Goal: Task Accomplishment & Management: Complete application form

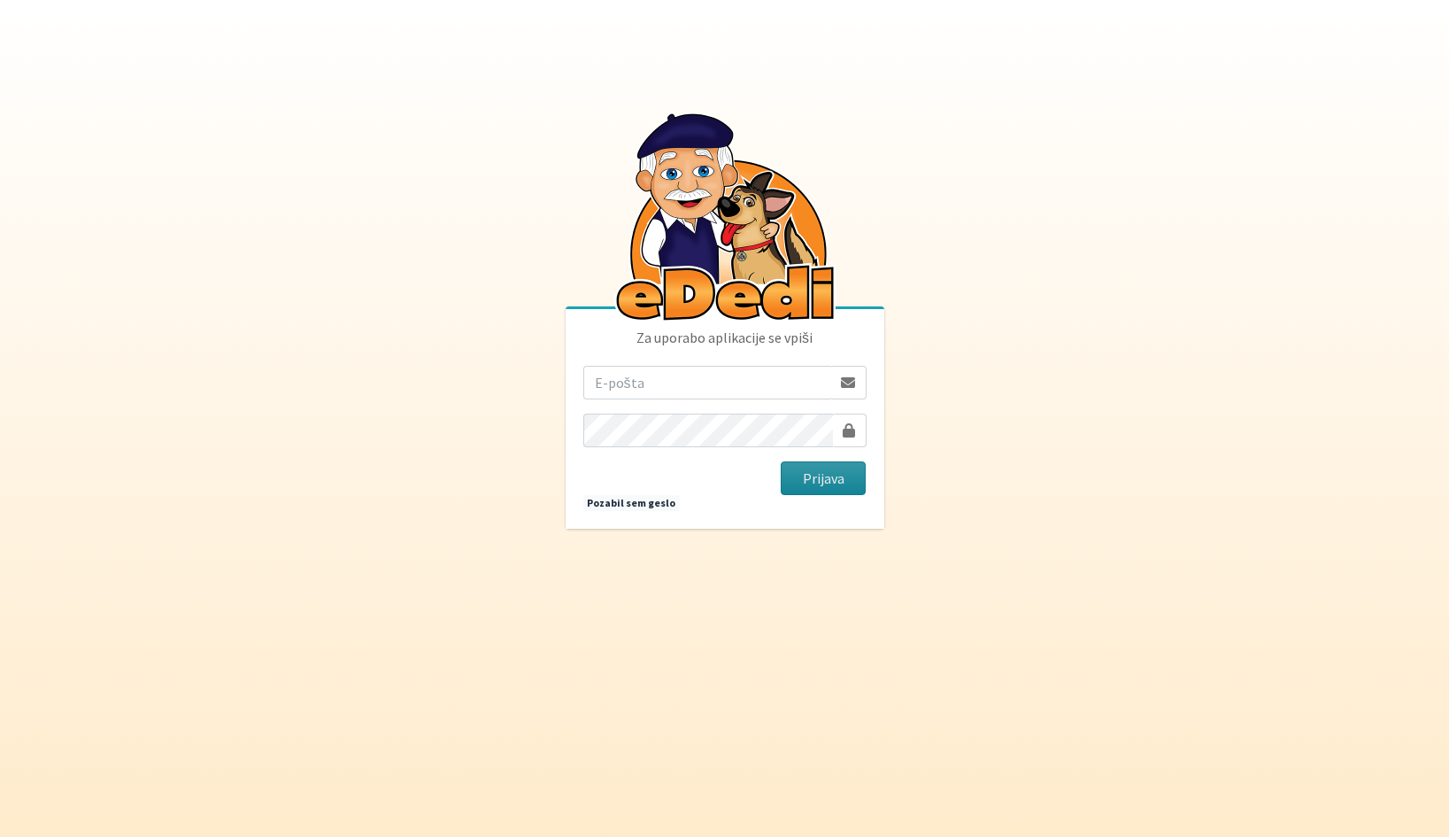
type input "vera.mikolic@erps.si"
click at [812, 477] on button "Prijava" at bounding box center [824, 478] width 86 height 34
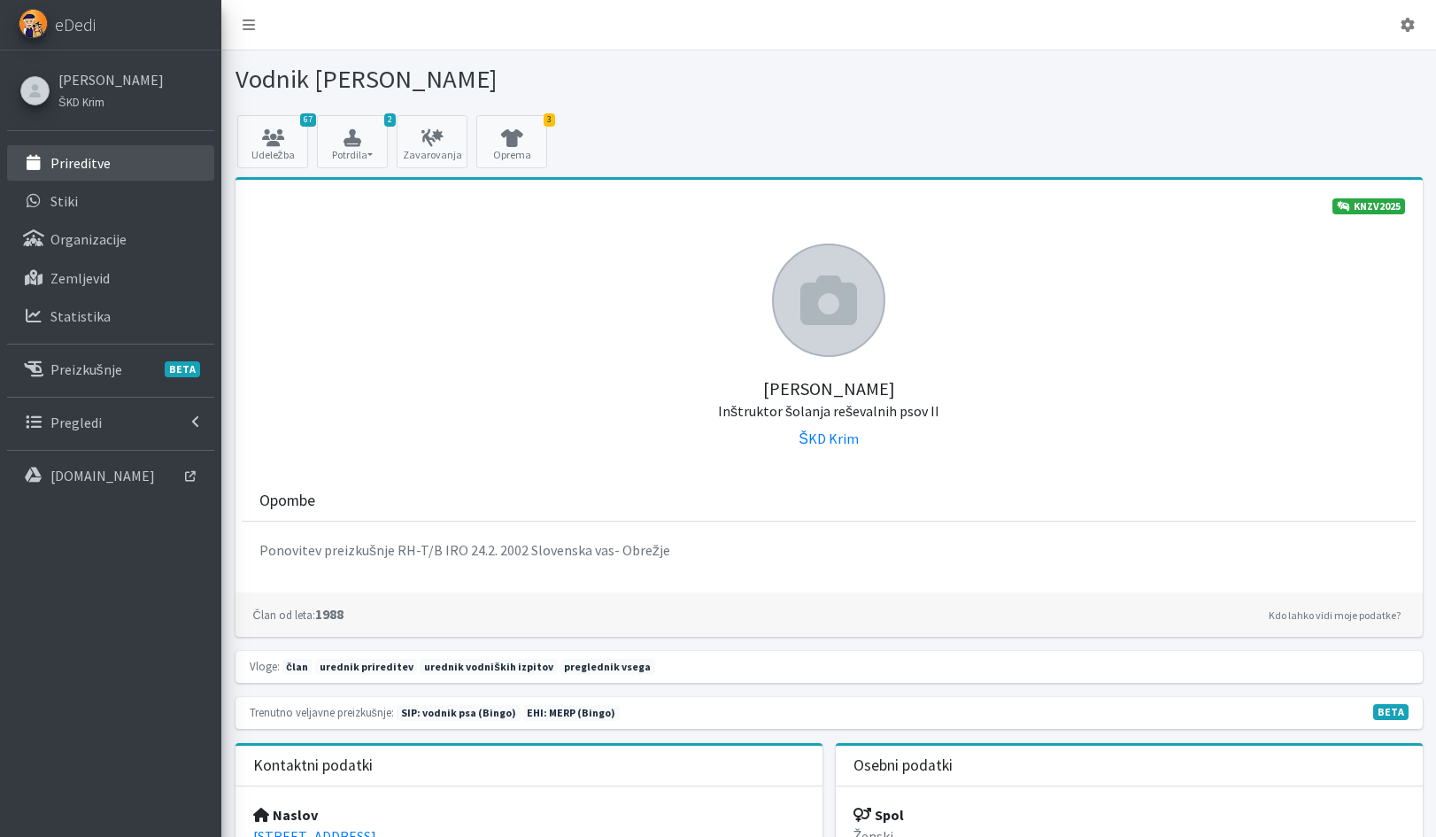
click at [57, 165] on p "Prireditve" at bounding box center [80, 163] width 60 height 18
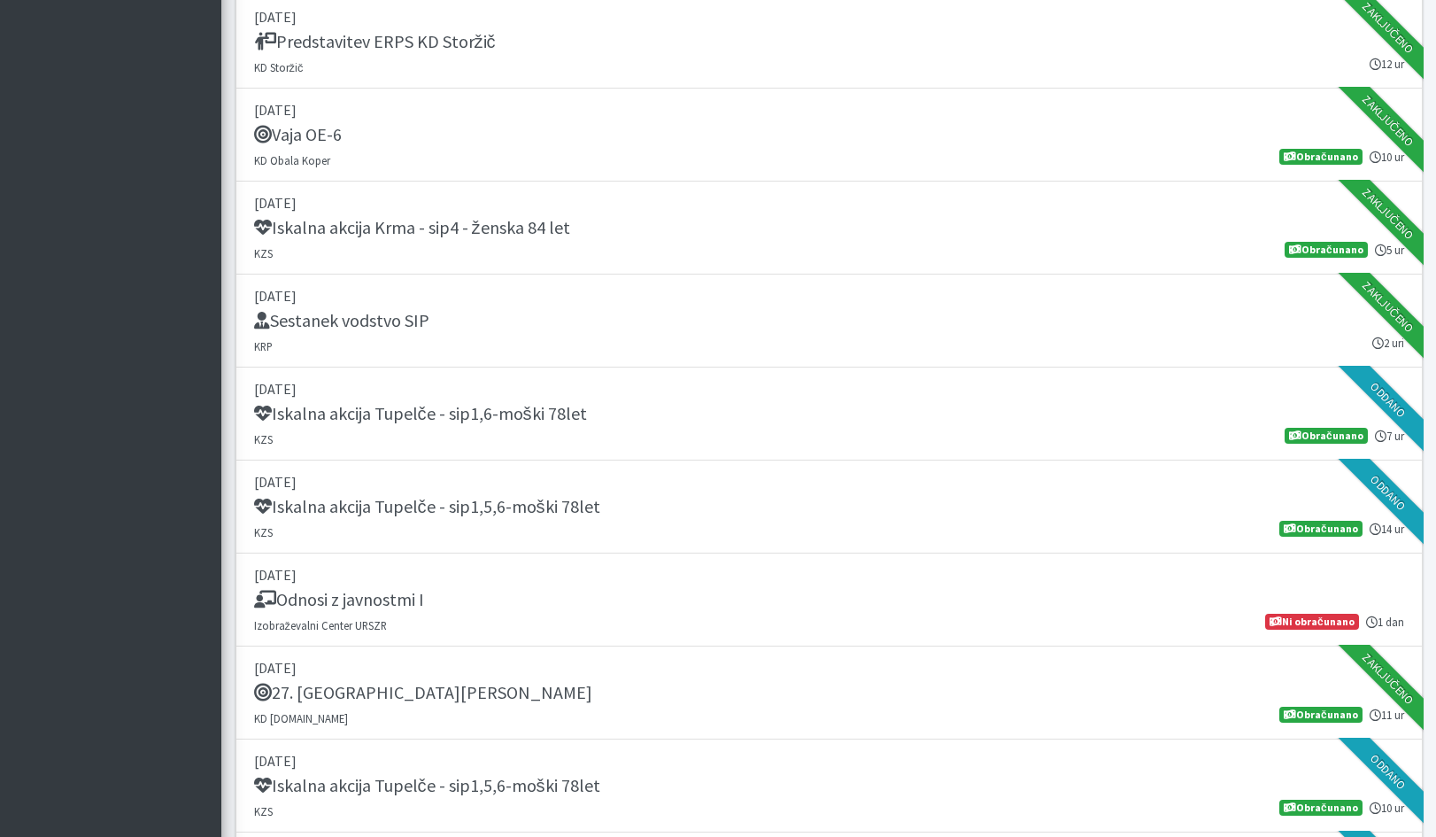
scroll to position [1062, 0]
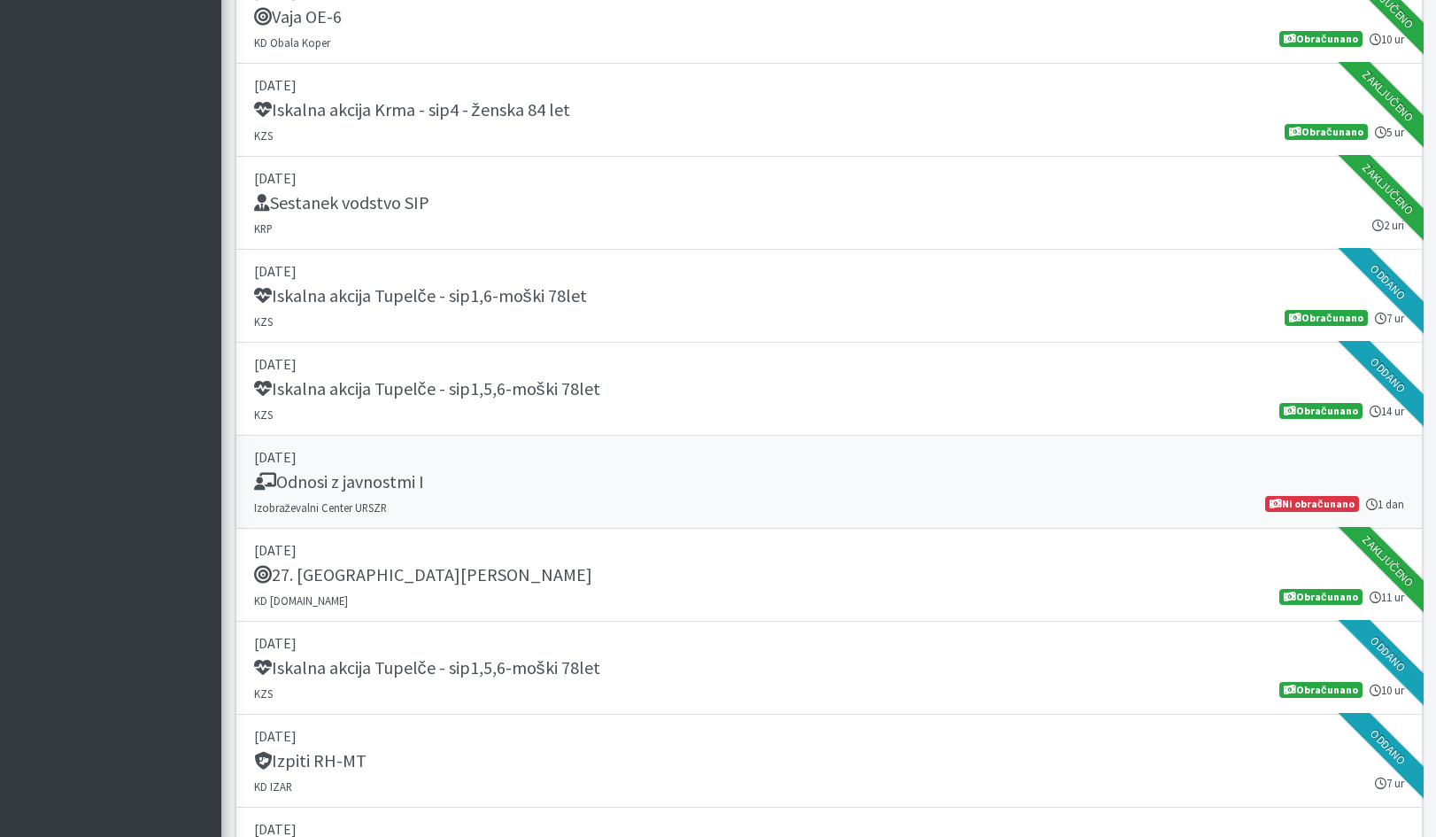
click at [568, 497] on link "[DATE] Odnosi z javnostmi I [GEOGRAPHIC_DATA] URSZR 1 dan Ni obračunano" at bounding box center [829, 482] width 1187 height 93
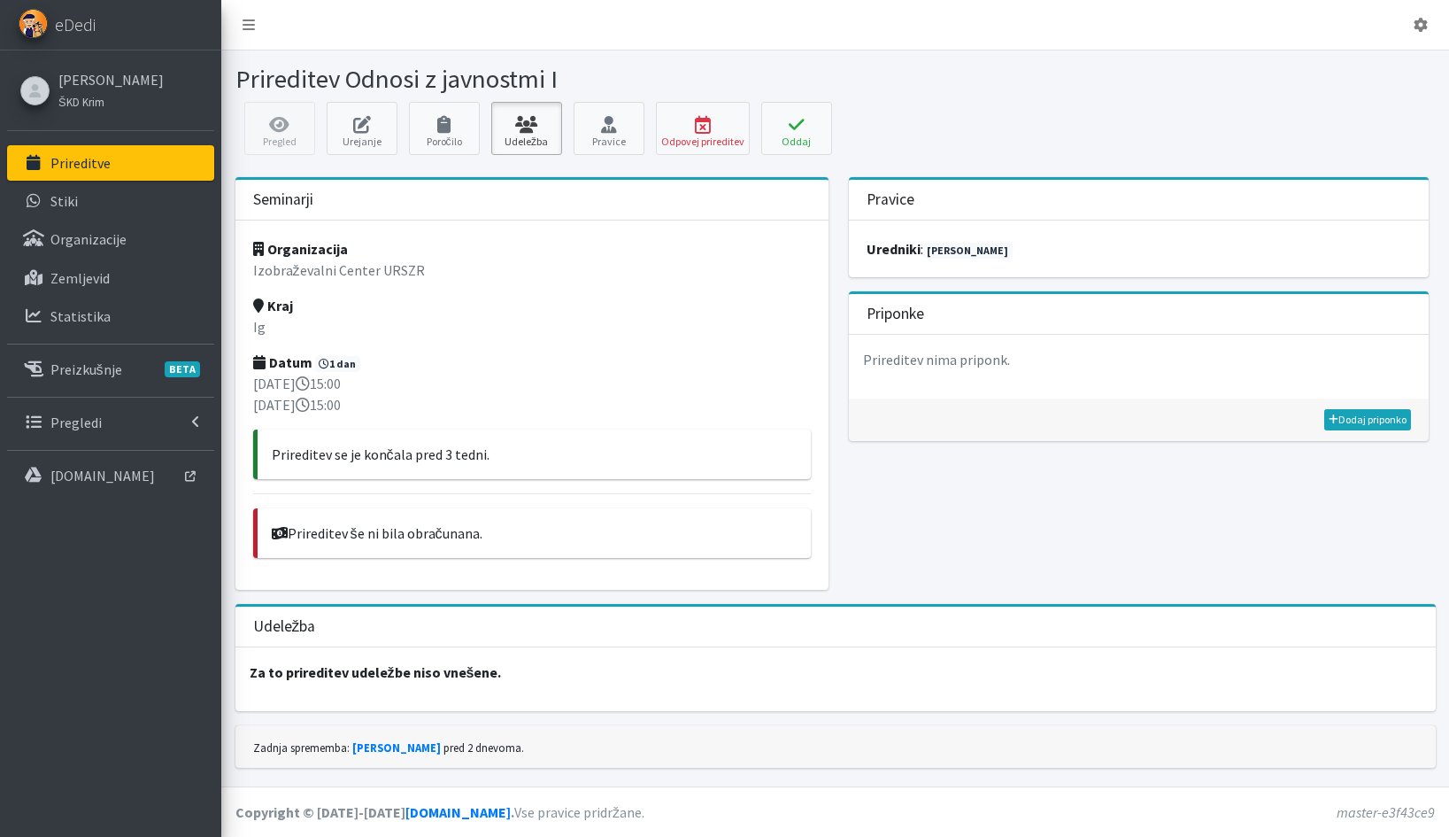
click at [529, 121] on icon at bounding box center [527, 125] width 60 height 18
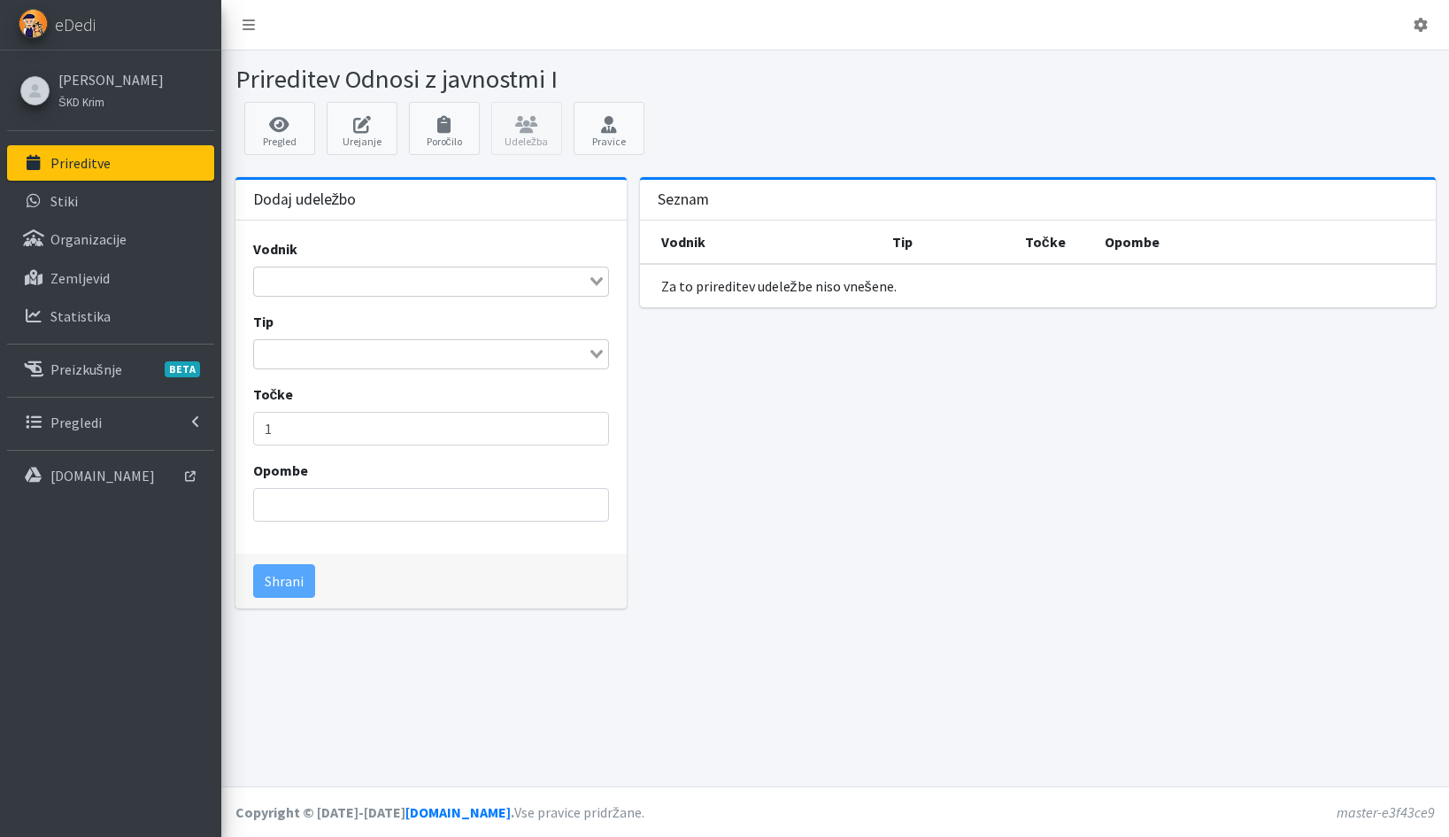
click at [418, 293] on div "Loading..." at bounding box center [431, 281] width 356 height 30
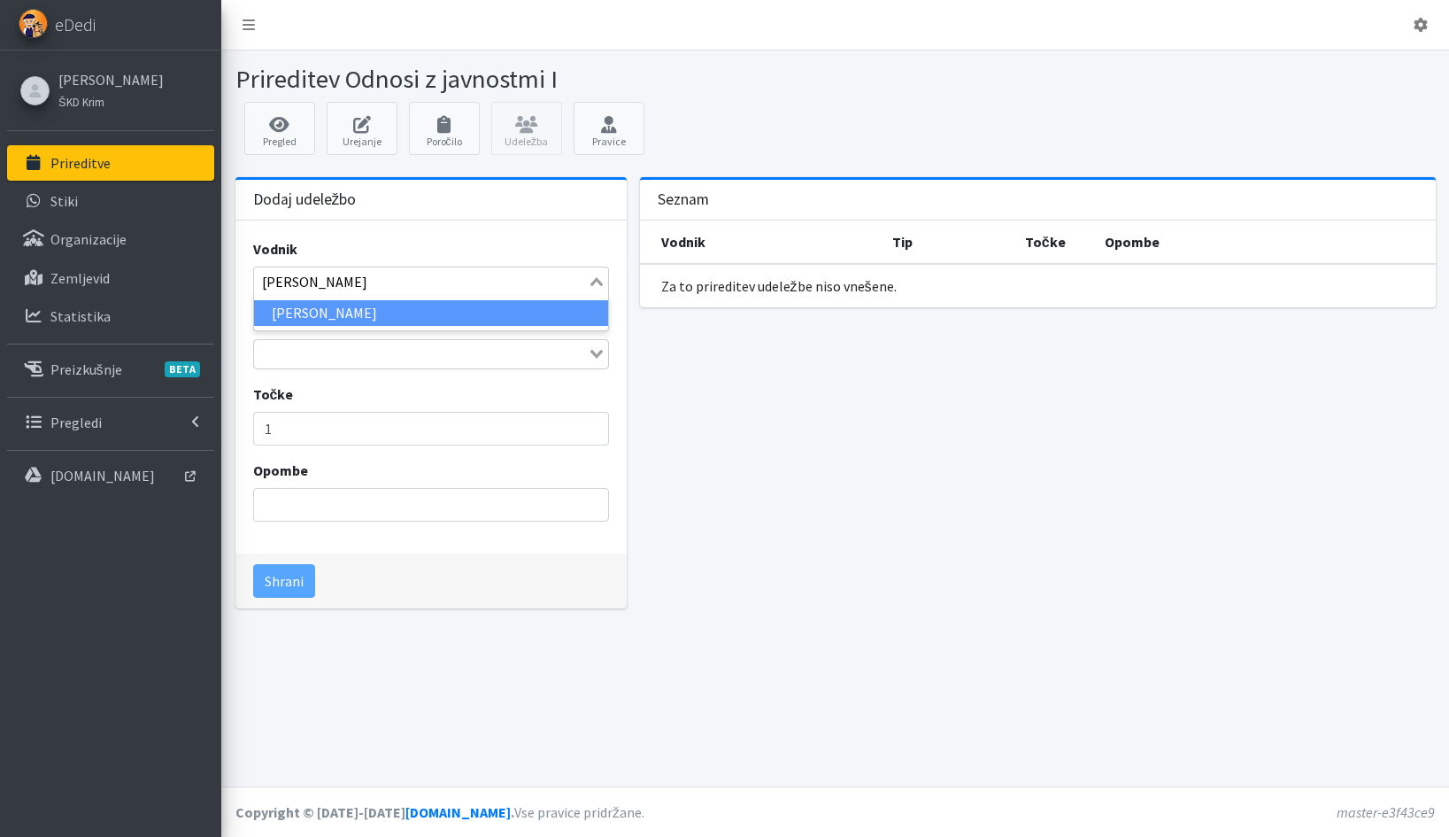
type input "[PERSON_NAME]"
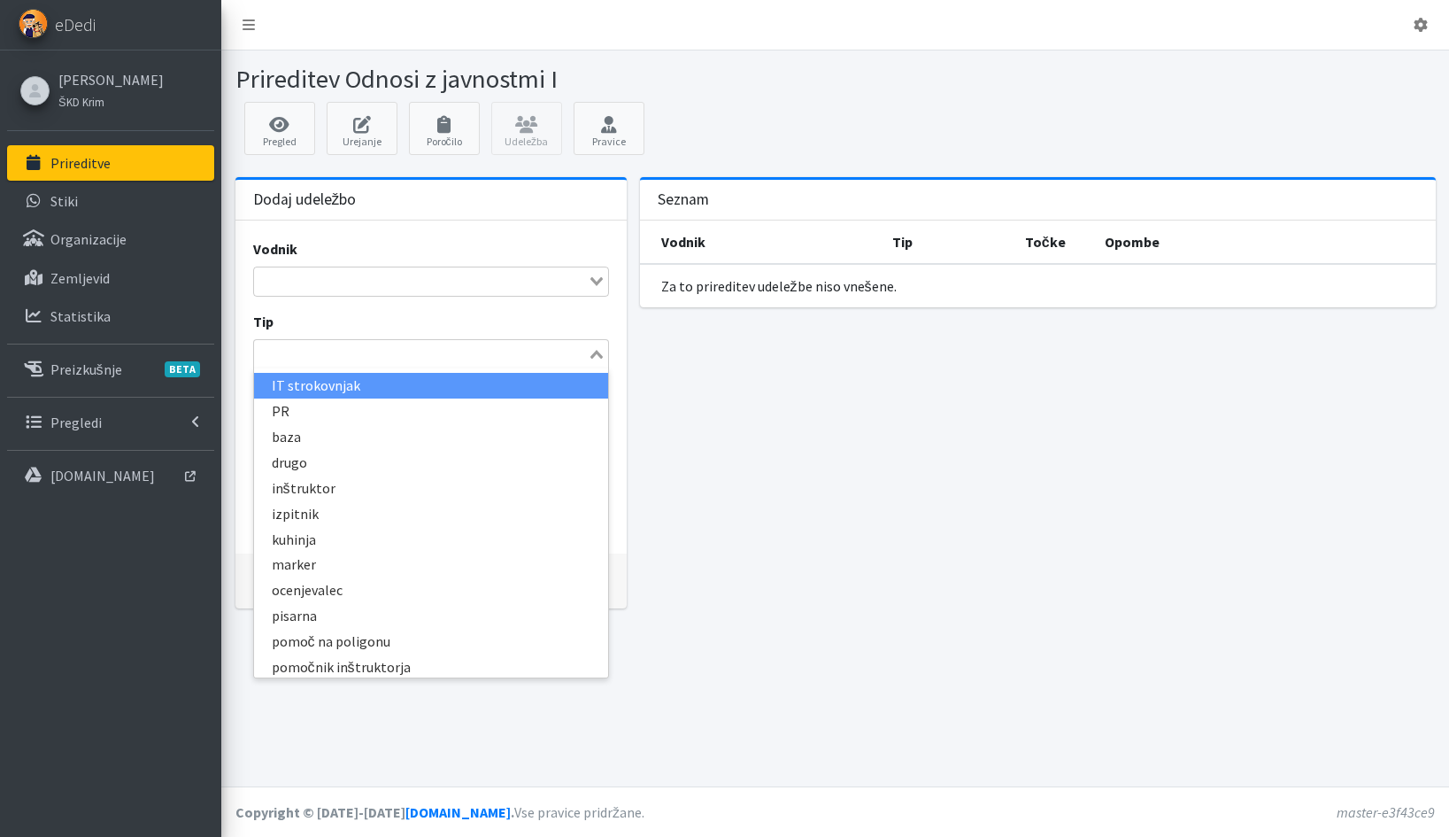
click at [592, 356] on icon "Search for option" at bounding box center [597, 354] width 12 height 9
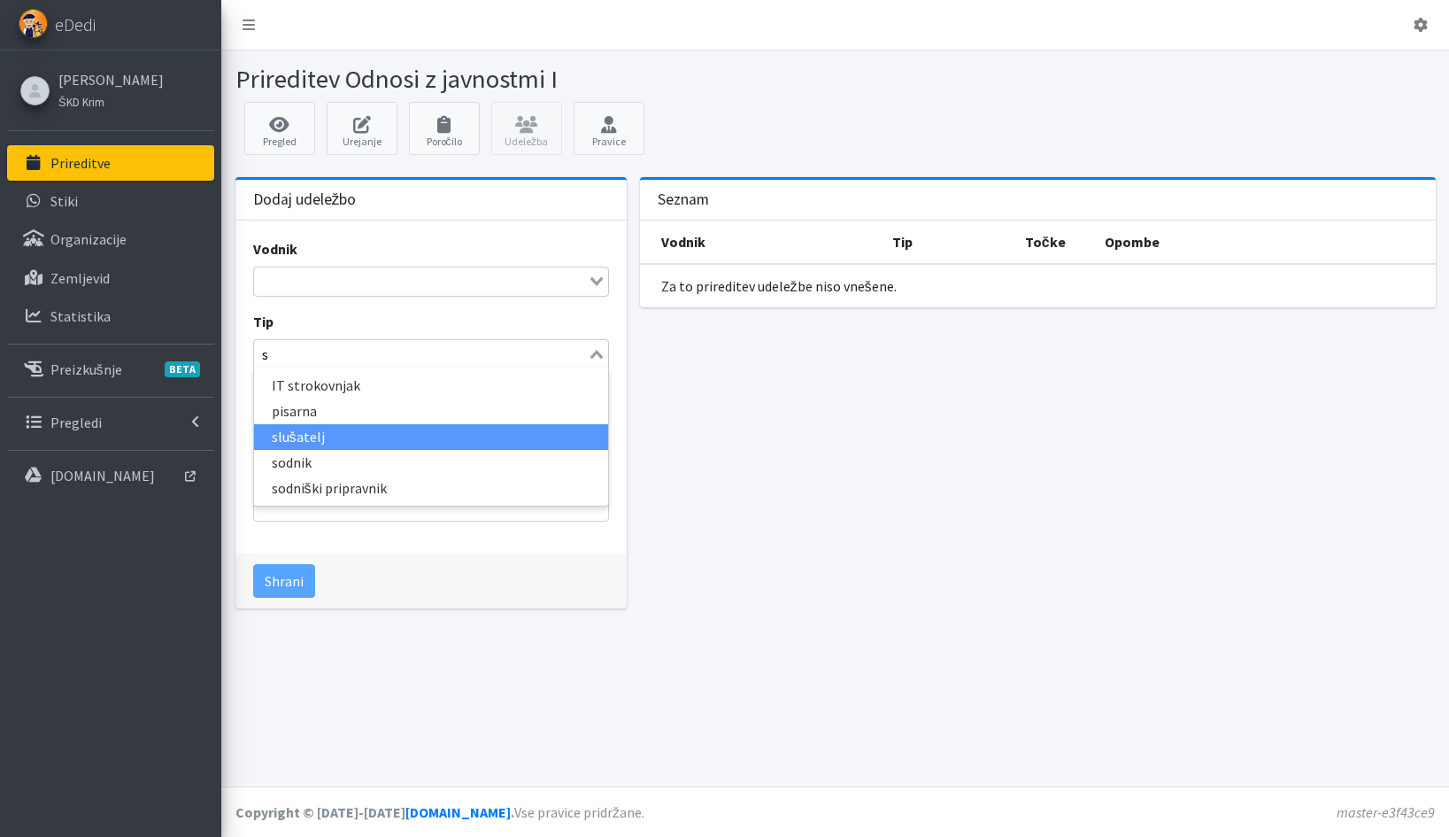
type input "sl"
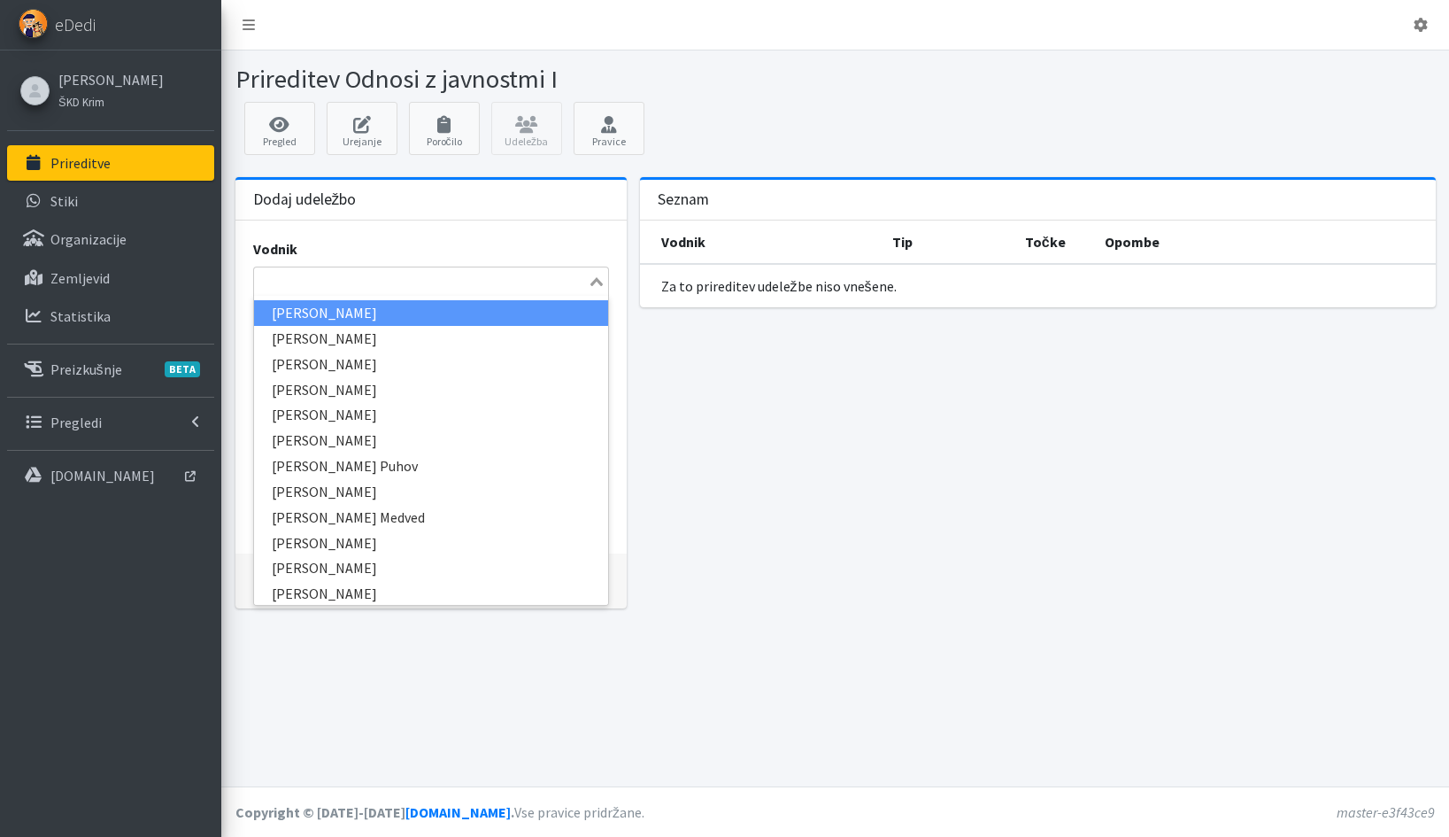
click at [353, 274] on input "Search for option" at bounding box center [421, 281] width 330 height 21
type input "Ivan"
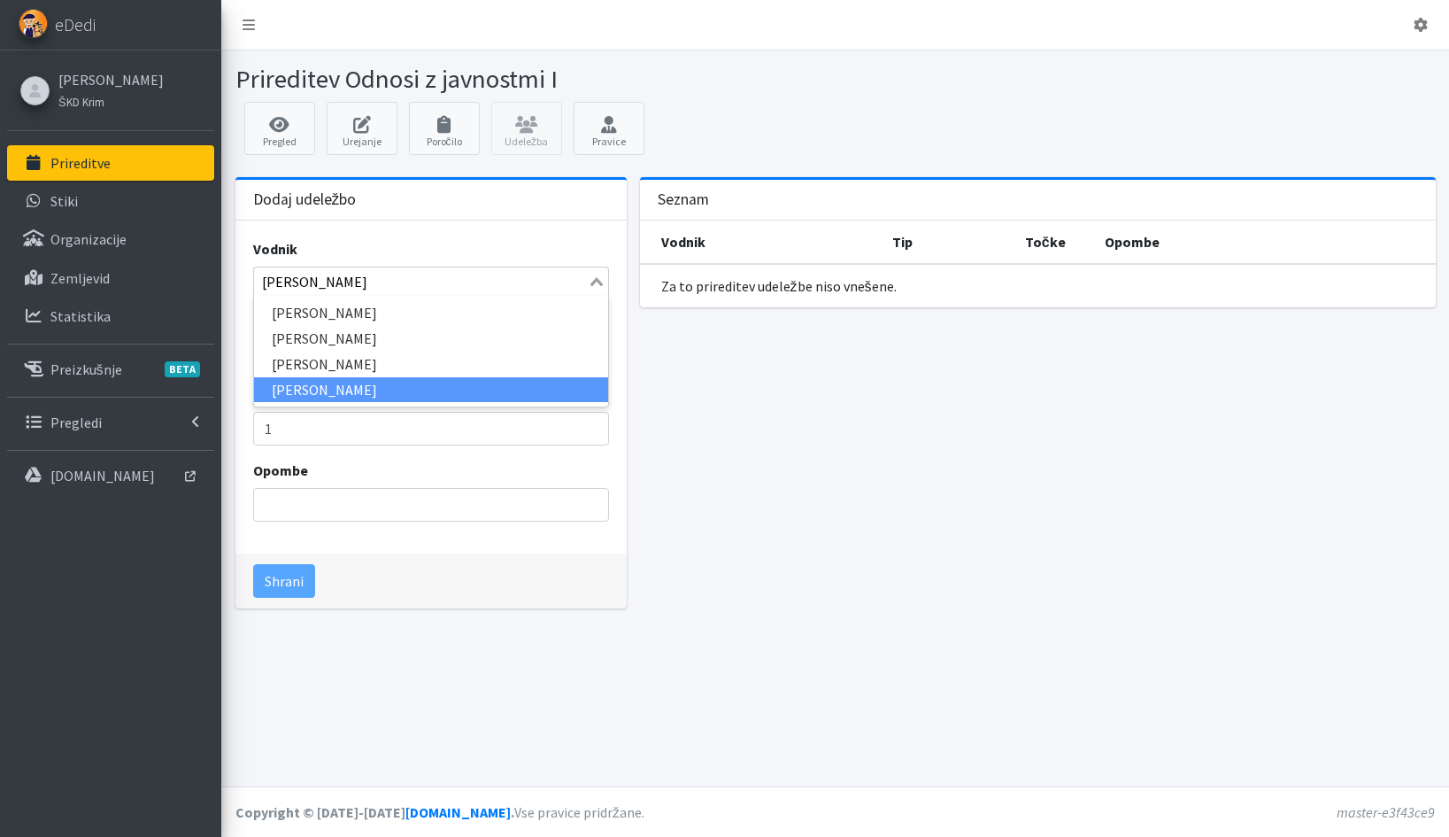
click at [278, 387] on li "[PERSON_NAME]" at bounding box center [431, 390] width 354 height 26
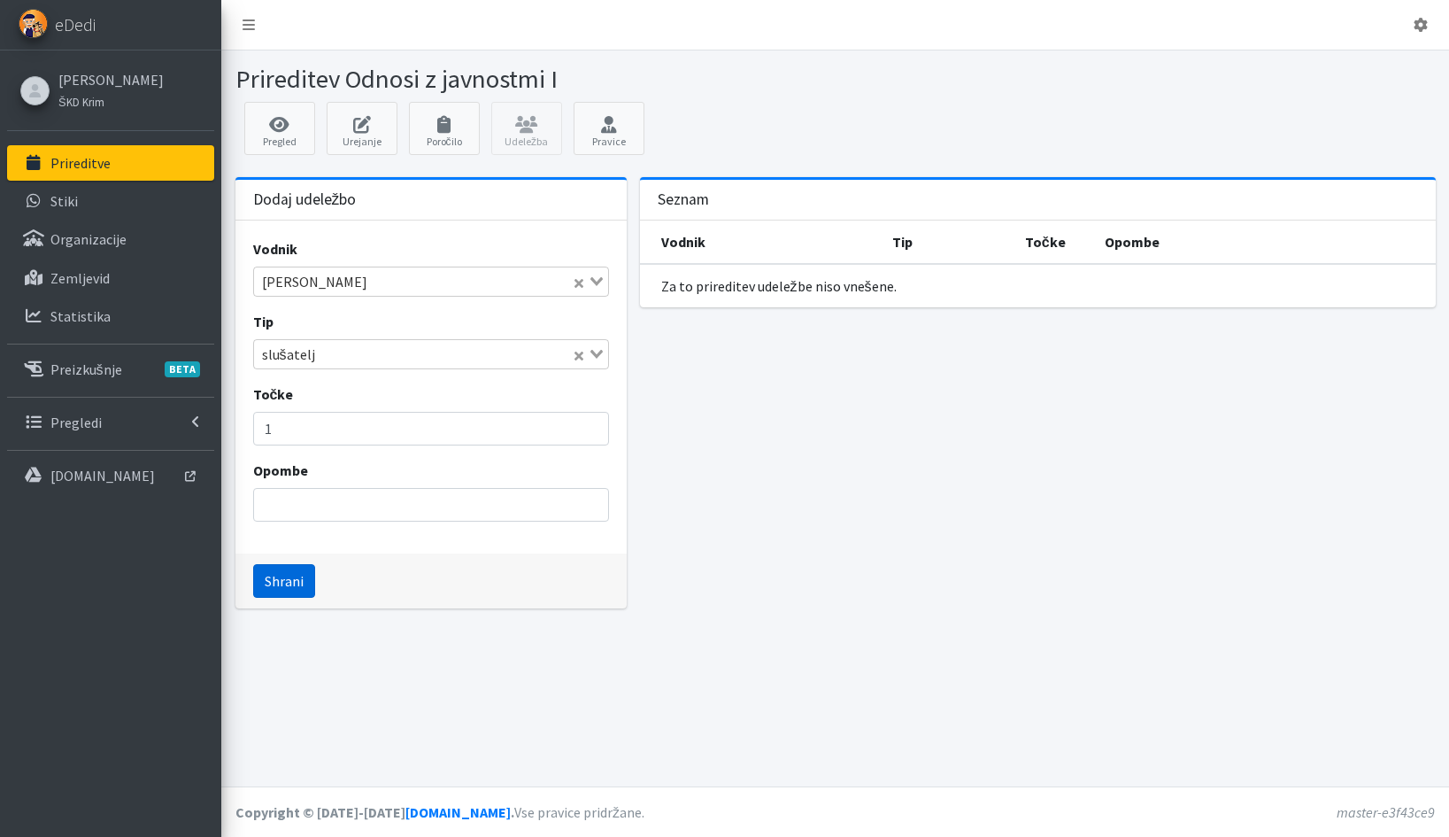
click at [276, 583] on button "Shrani" at bounding box center [284, 581] width 62 height 34
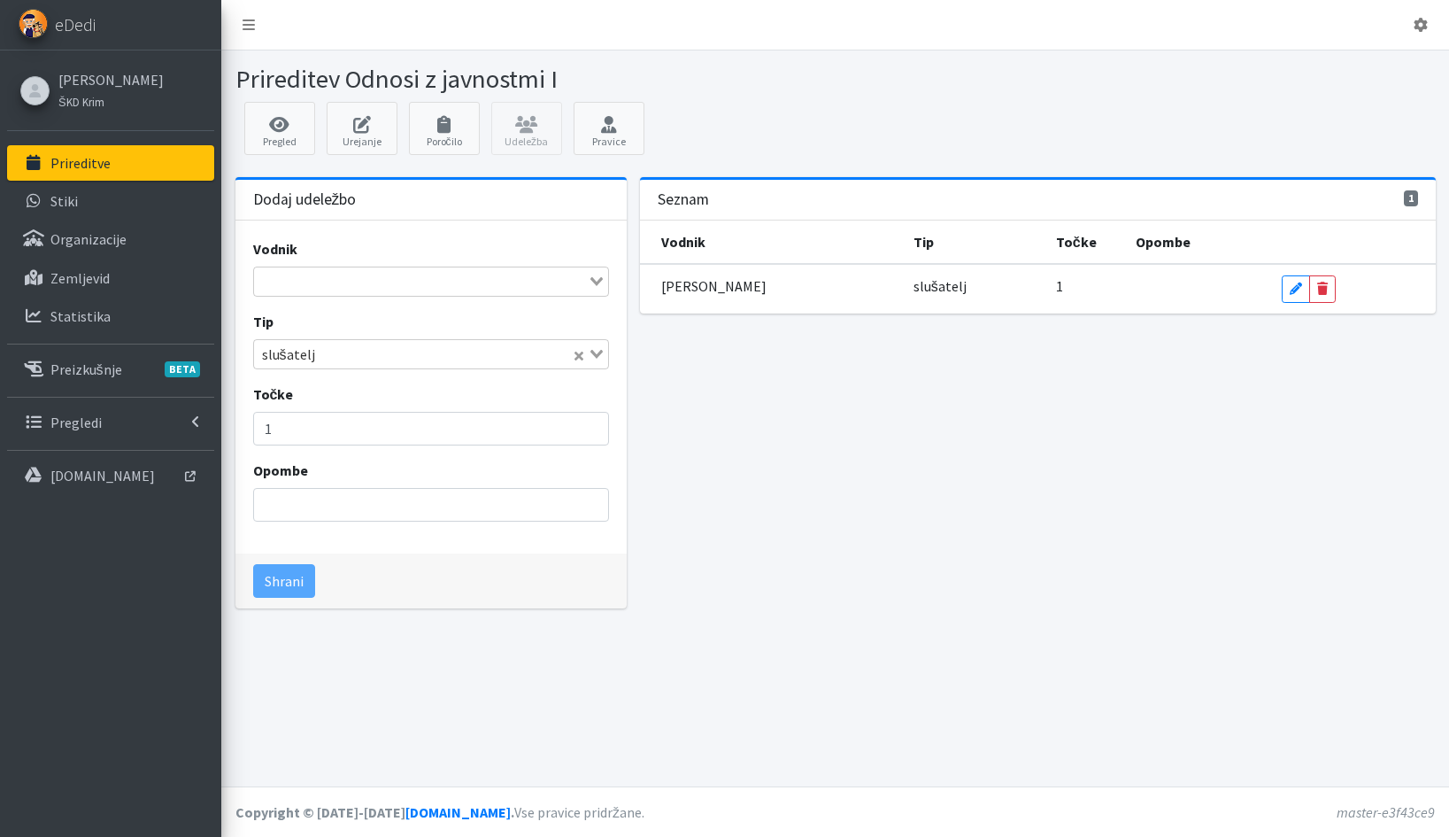
click at [740, 472] on div "1 Seznam Vodnik Tip Točke Opombe Ivan Menard slušatelj 1 Edit Delete" at bounding box center [1037, 400] width 809 height 446
click at [427, 133] on link "Poročilo" at bounding box center [444, 128] width 71 height 53
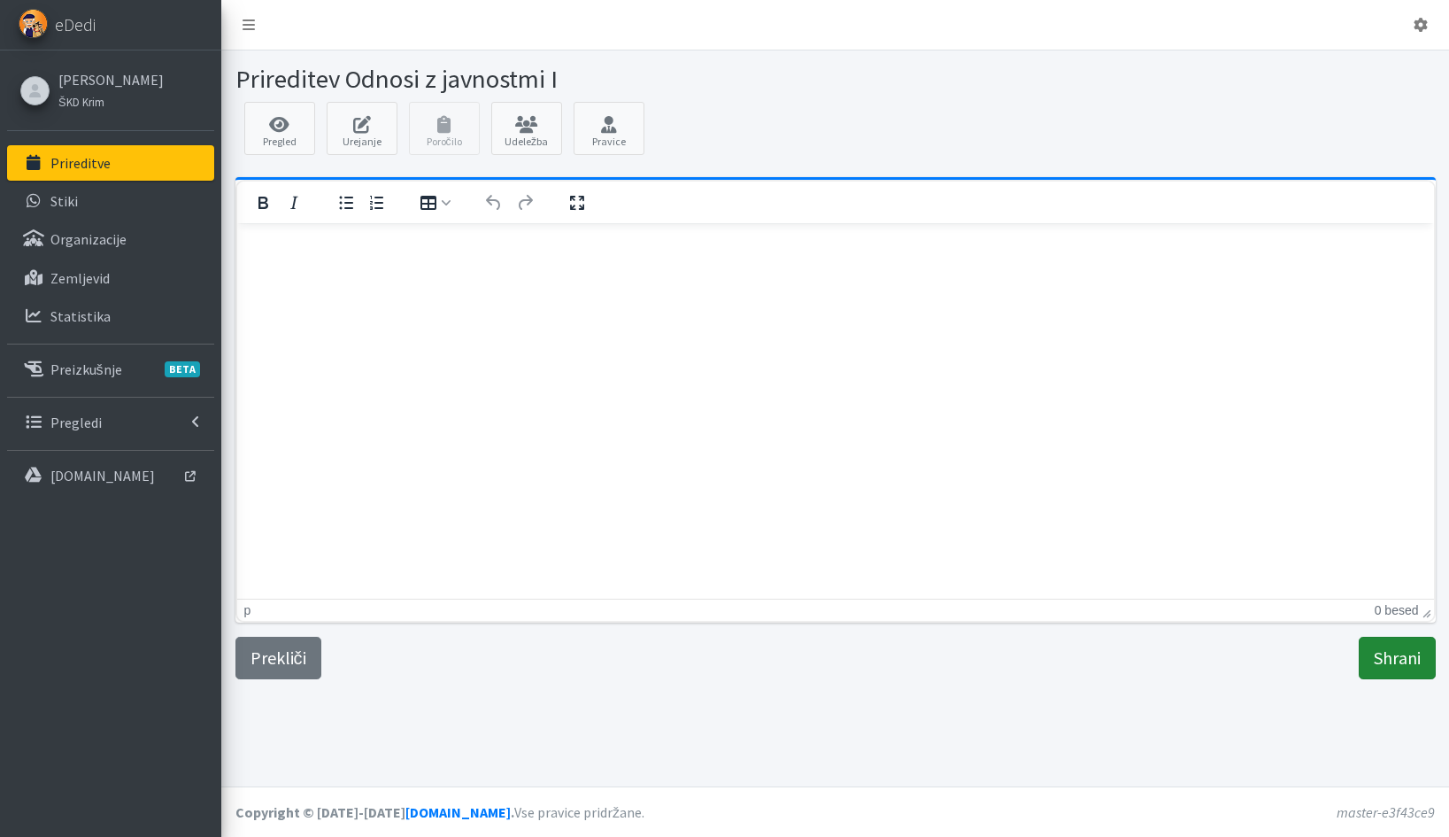
click at [1402, 668] on input "Shrani" at bounding box center [1397, 658] width 77 height 42
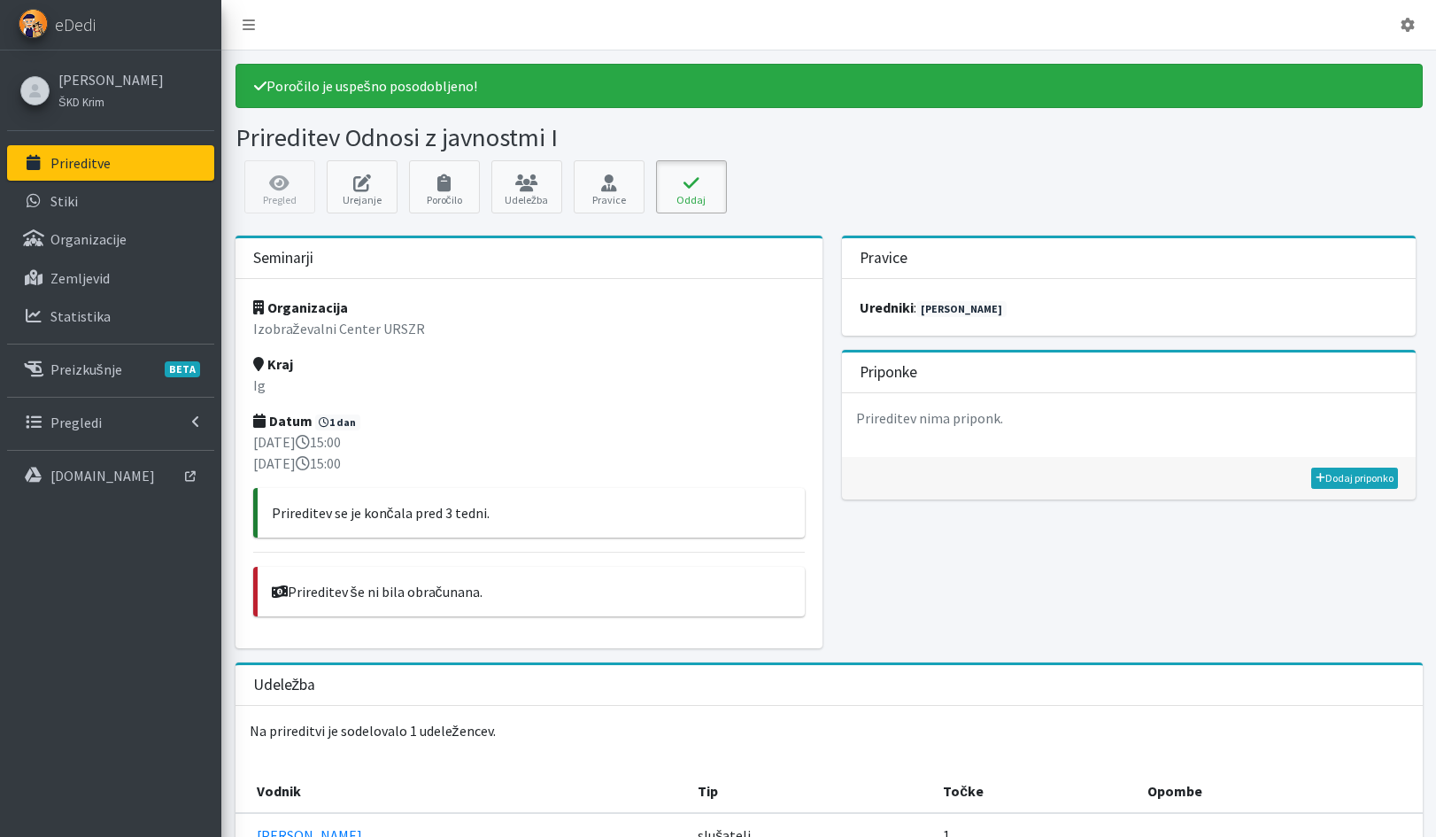
click at [699, 192] on button "Oddaj" at bounding box center [691, 186] width 71 height 53
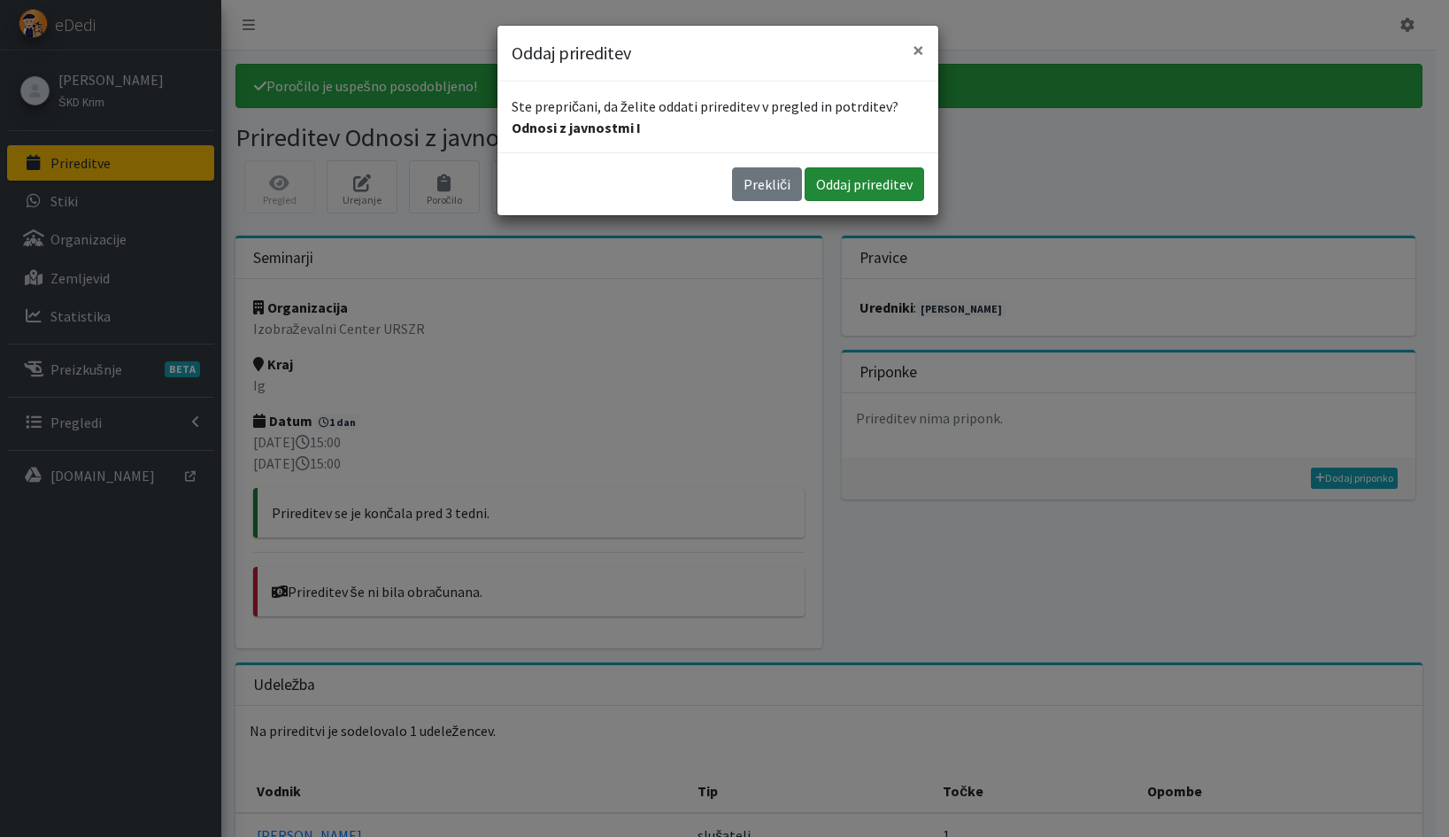
click at [846, 183] on button "Oddaj prireditev" at bounding box center [865, 184] width 120 height 34
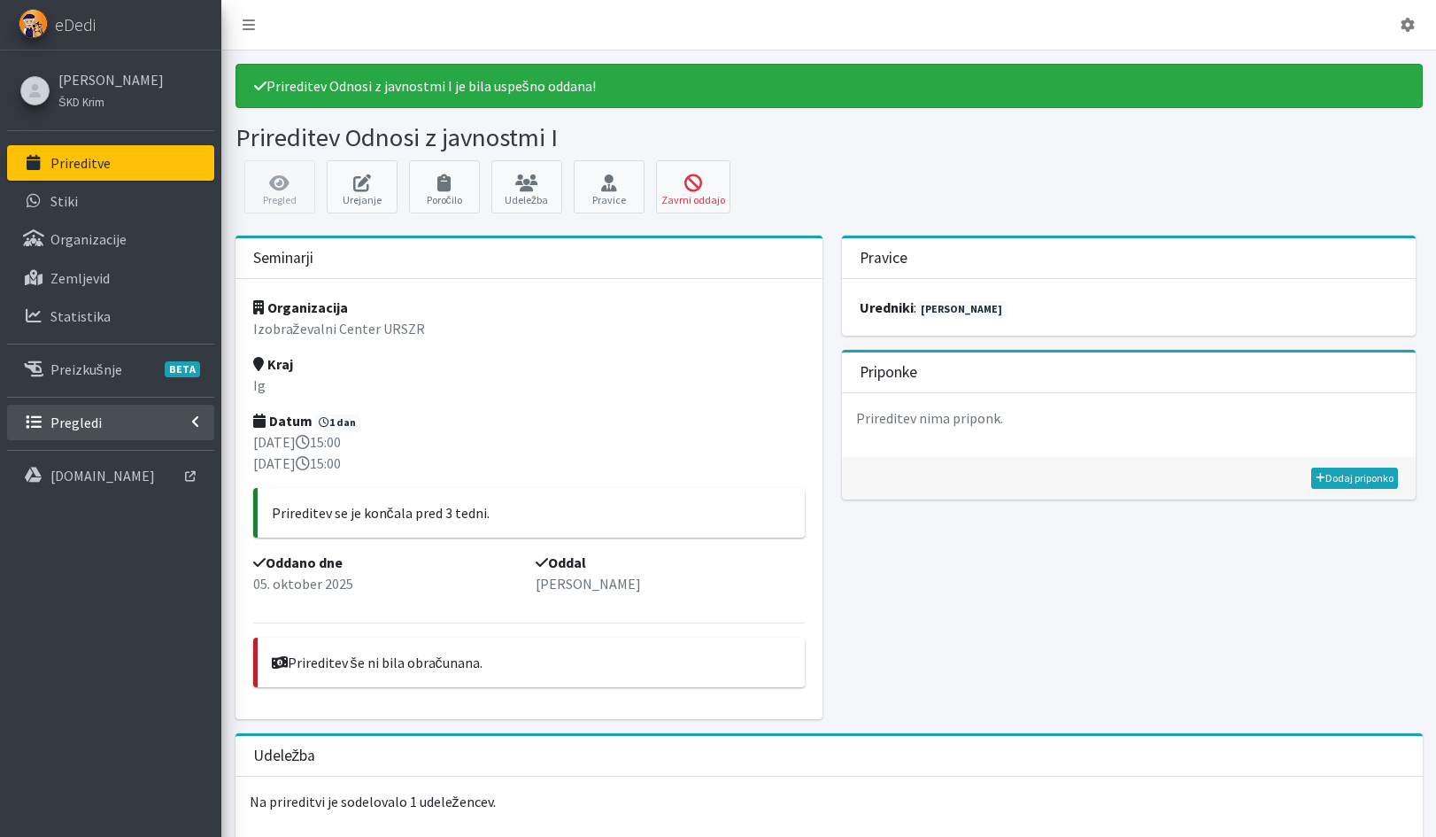
click at [85, 423] on p "Pregledi" at bounding box center [75, 422] width 51 height 18
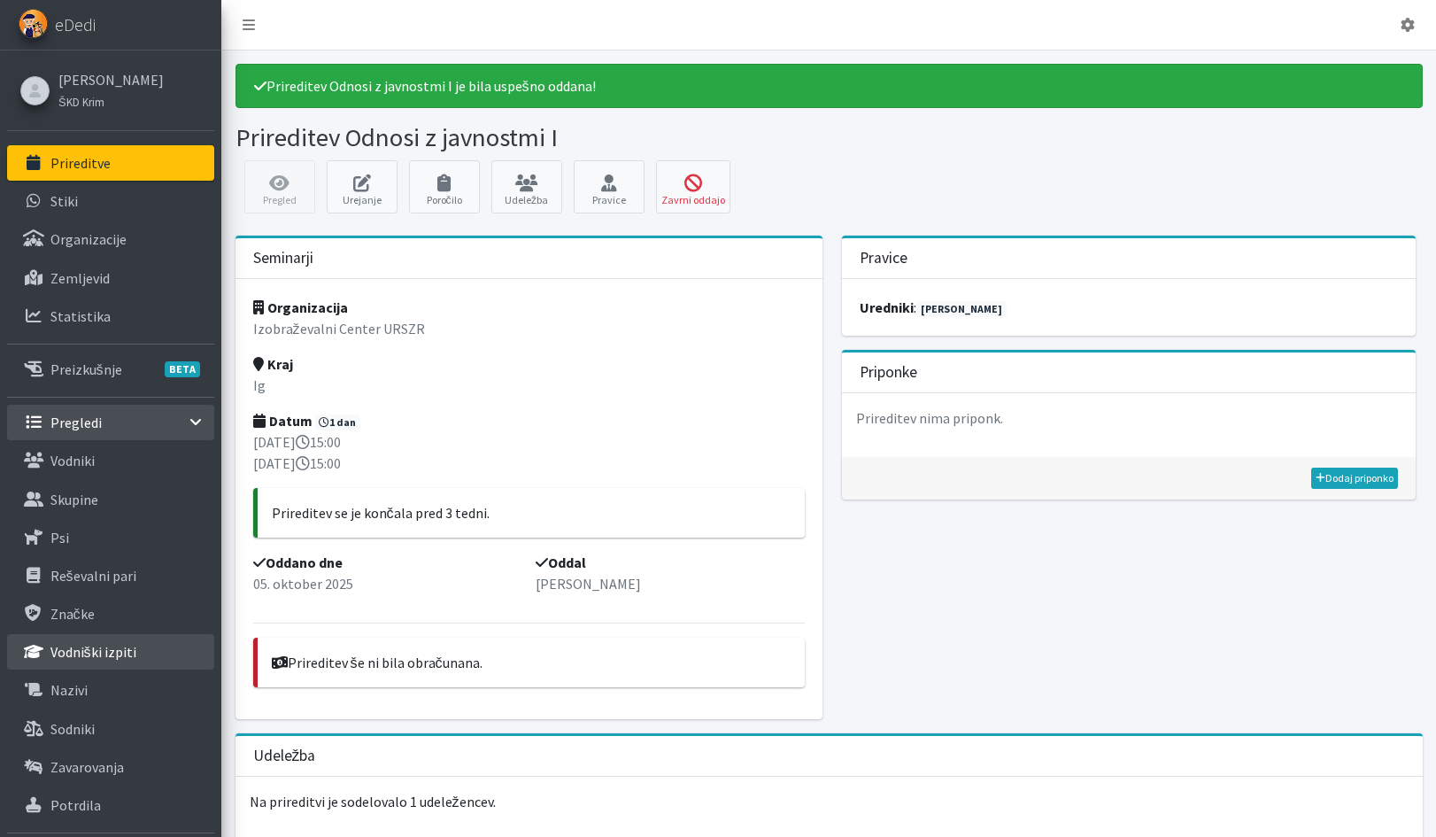
click at [66, 657] on p "Vodniški izpiti" at bounding box center [93, 652] width 86 height 18
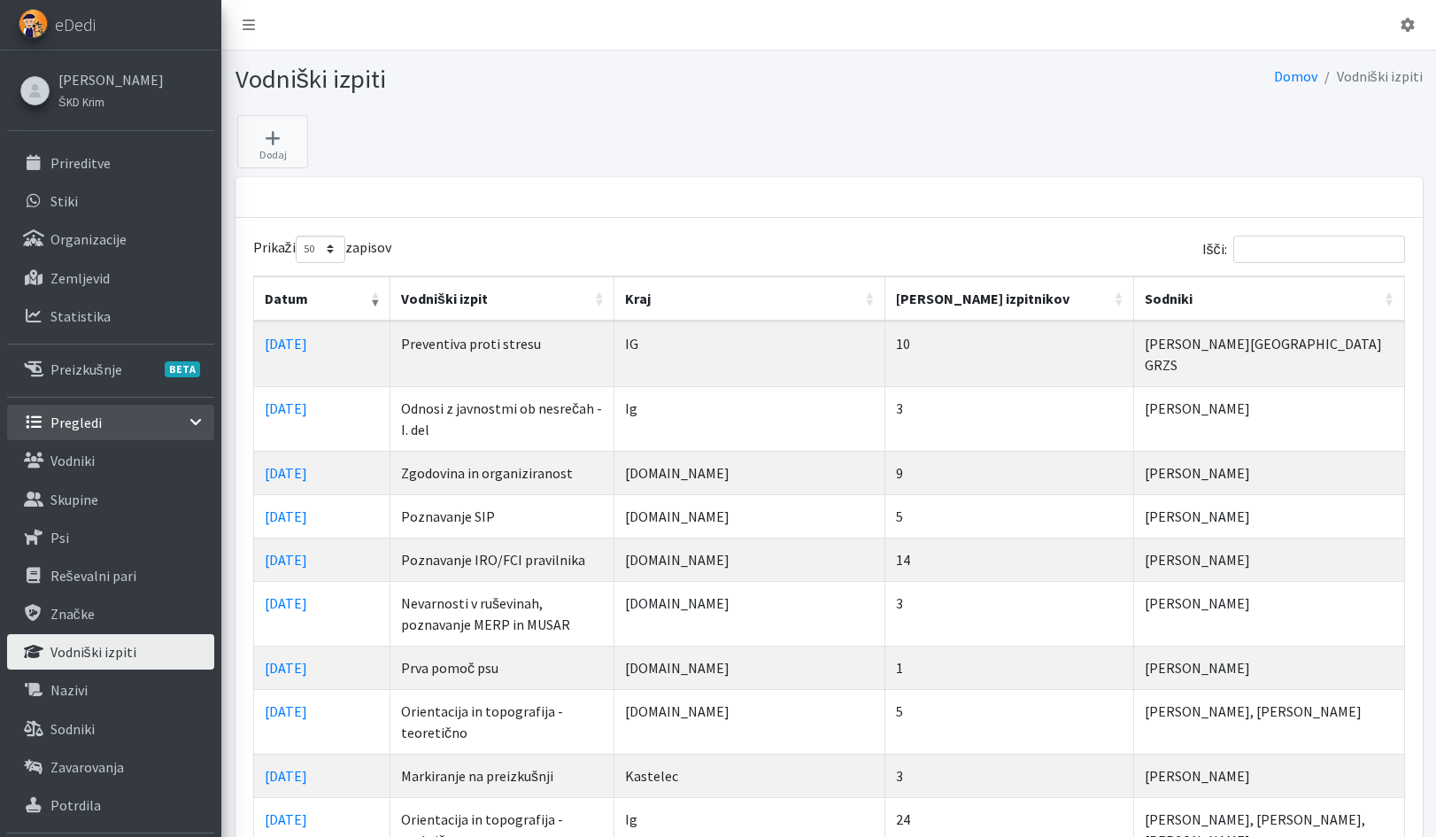
select select "50"
click at [1301, 246] on input "Išči:" at bounding box center [1319, 249] width 172 height 27
click at [614, 390] on td "Odnosi z javnostmi ob nesrečah - I. del" at bounding box center [502, 418] width 224 height 65
click at [1271, 248] on input "Išči:" at bounding box center [1319, 249] width 172 height 27
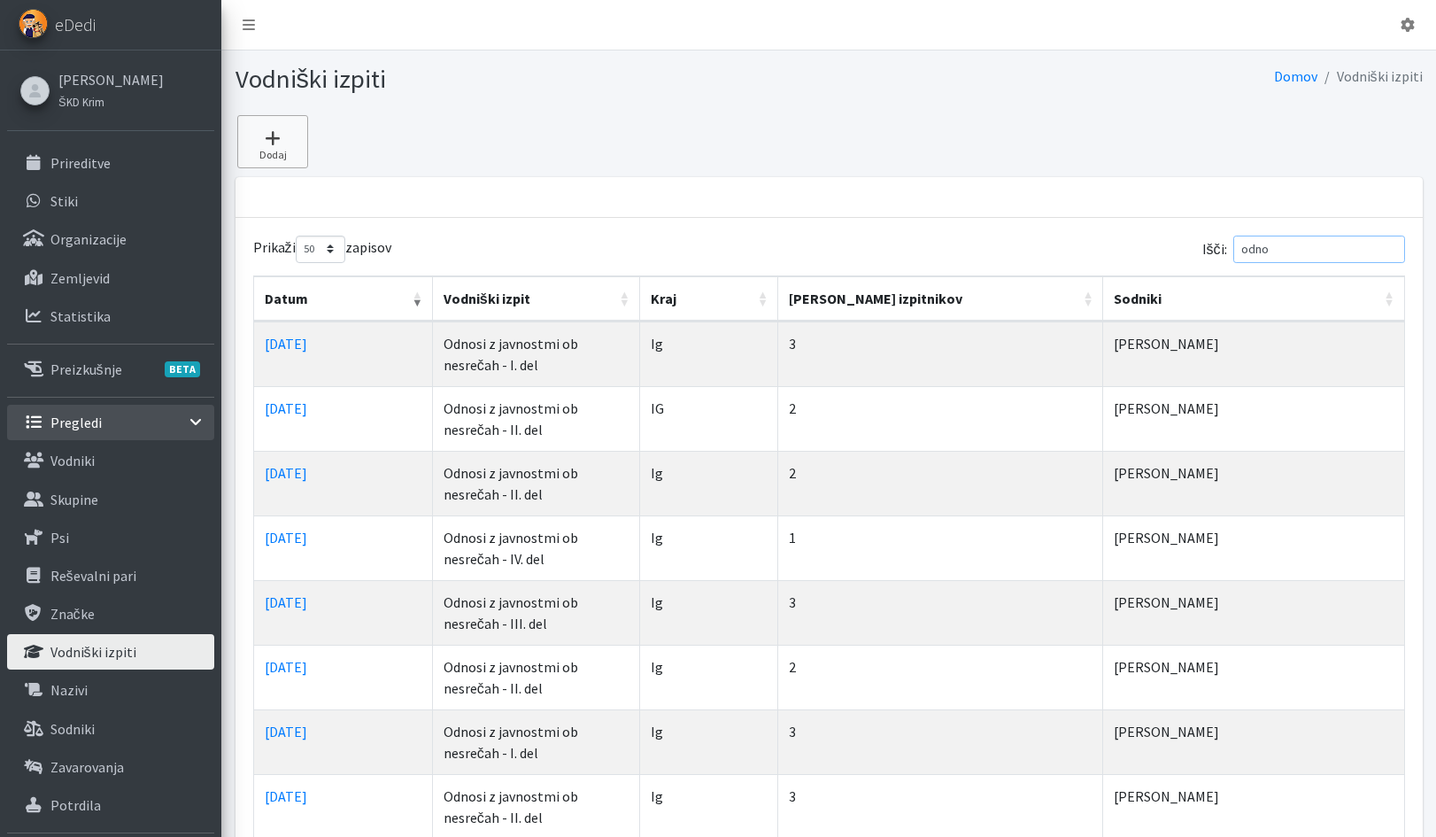
type input "odno"
click at [274, 141] on icon at bounding box center [273, 138] width 60 height 18
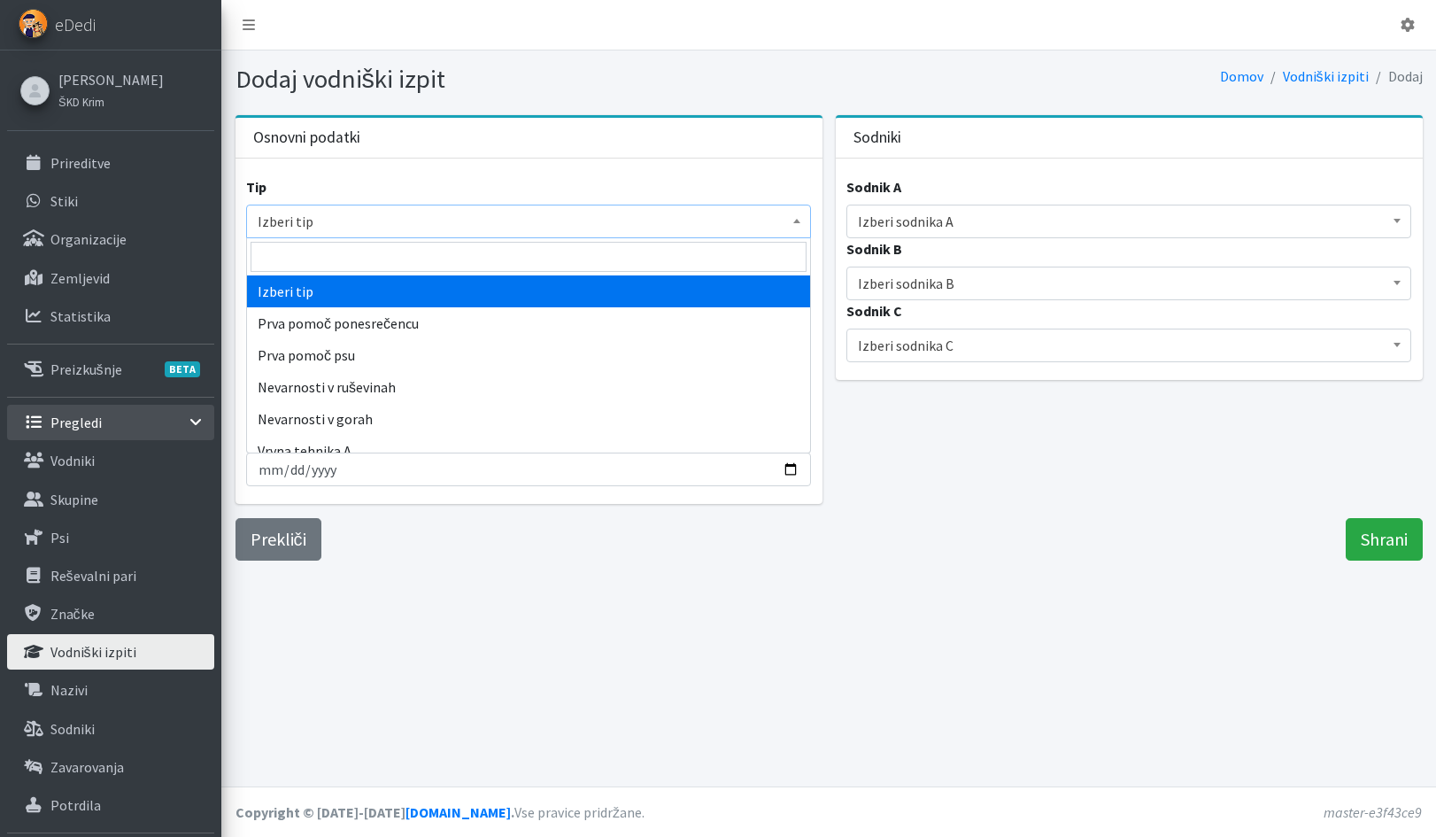
click at [347, 221] on span "Izberi tip" at bounding box center [529, 221] width 542 height 25
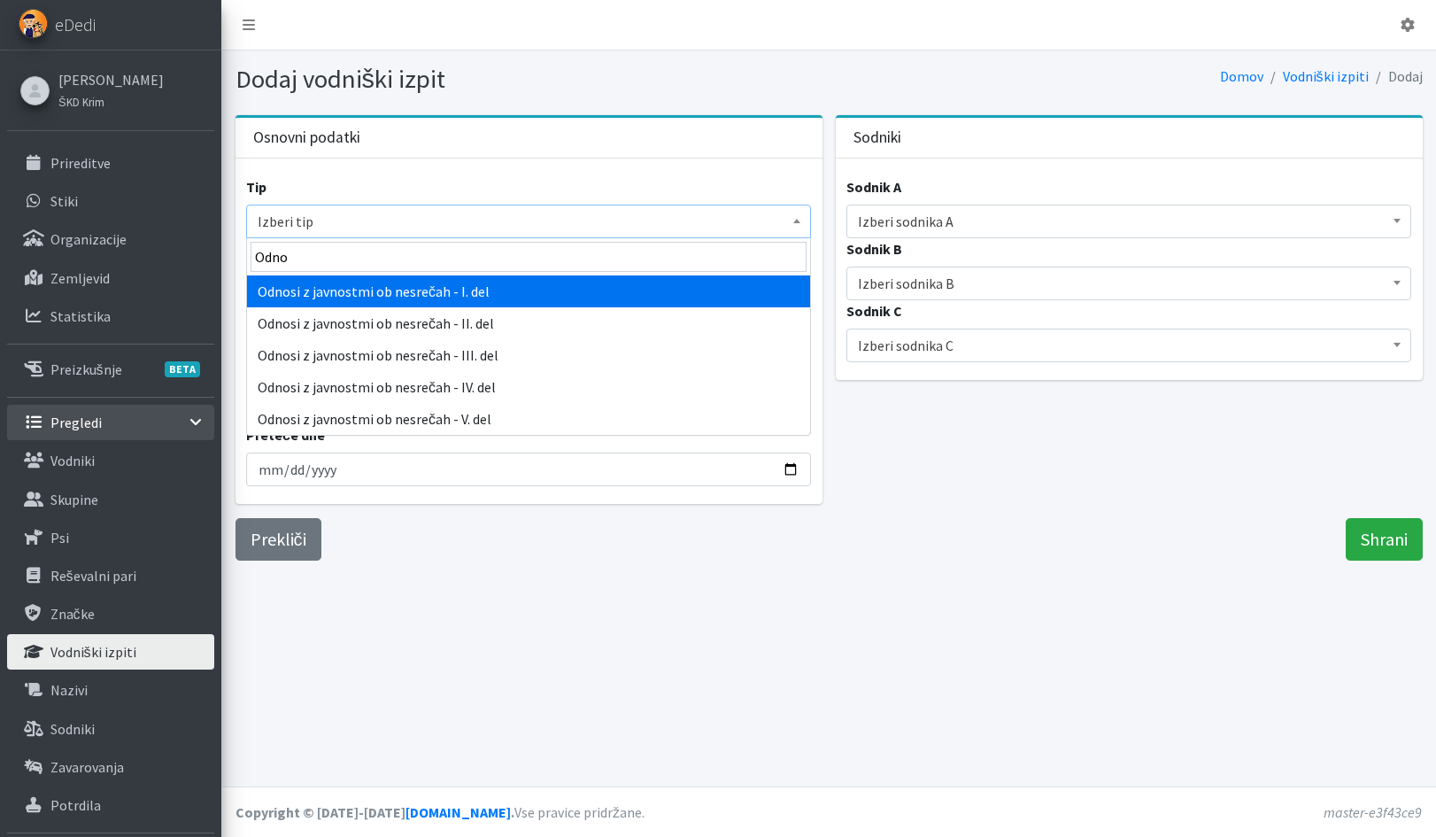
type input "Odno"
select select "1023"
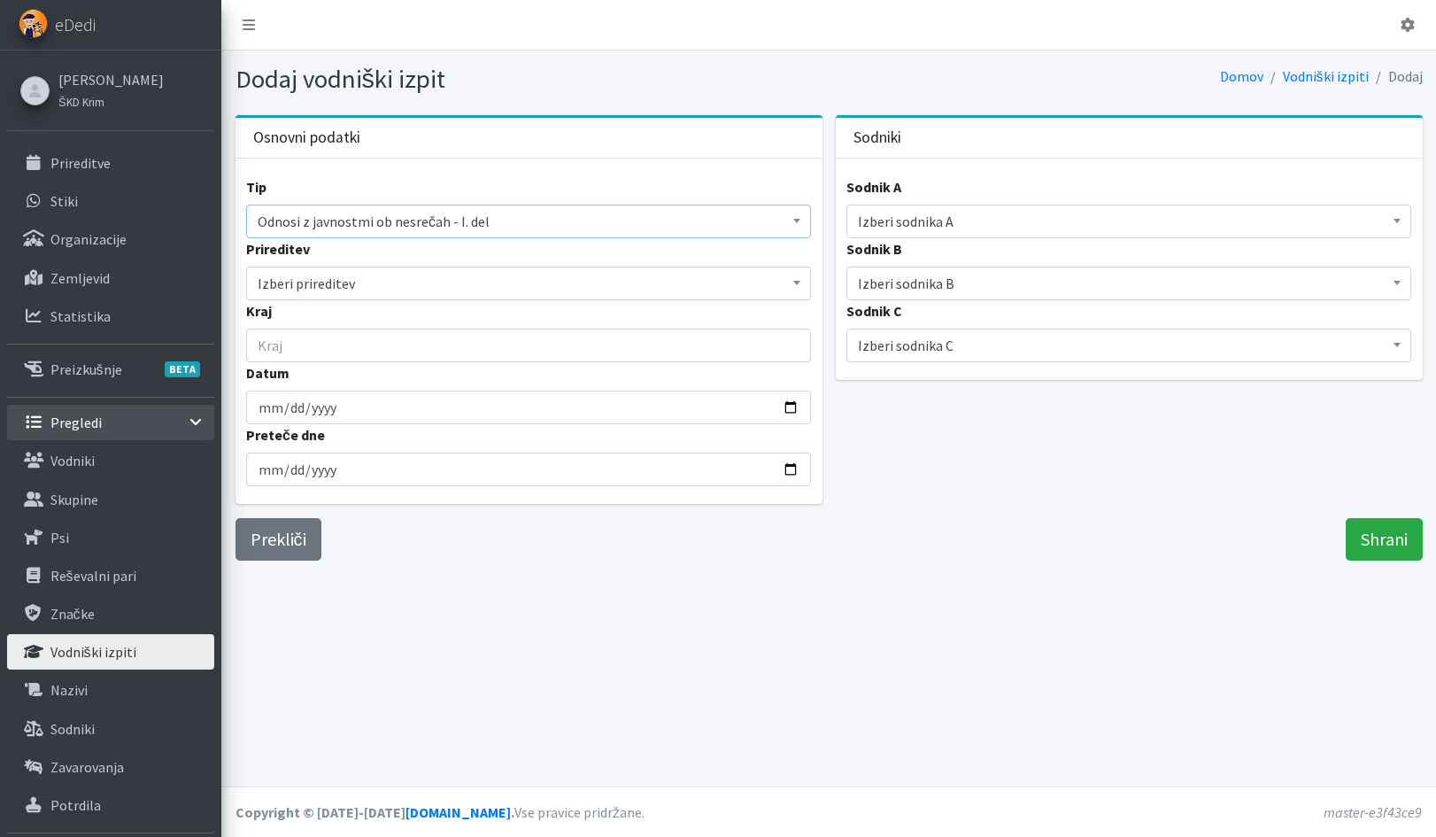
click at [797, 285] on b at bounding box center [796, 283] width 7 height 4
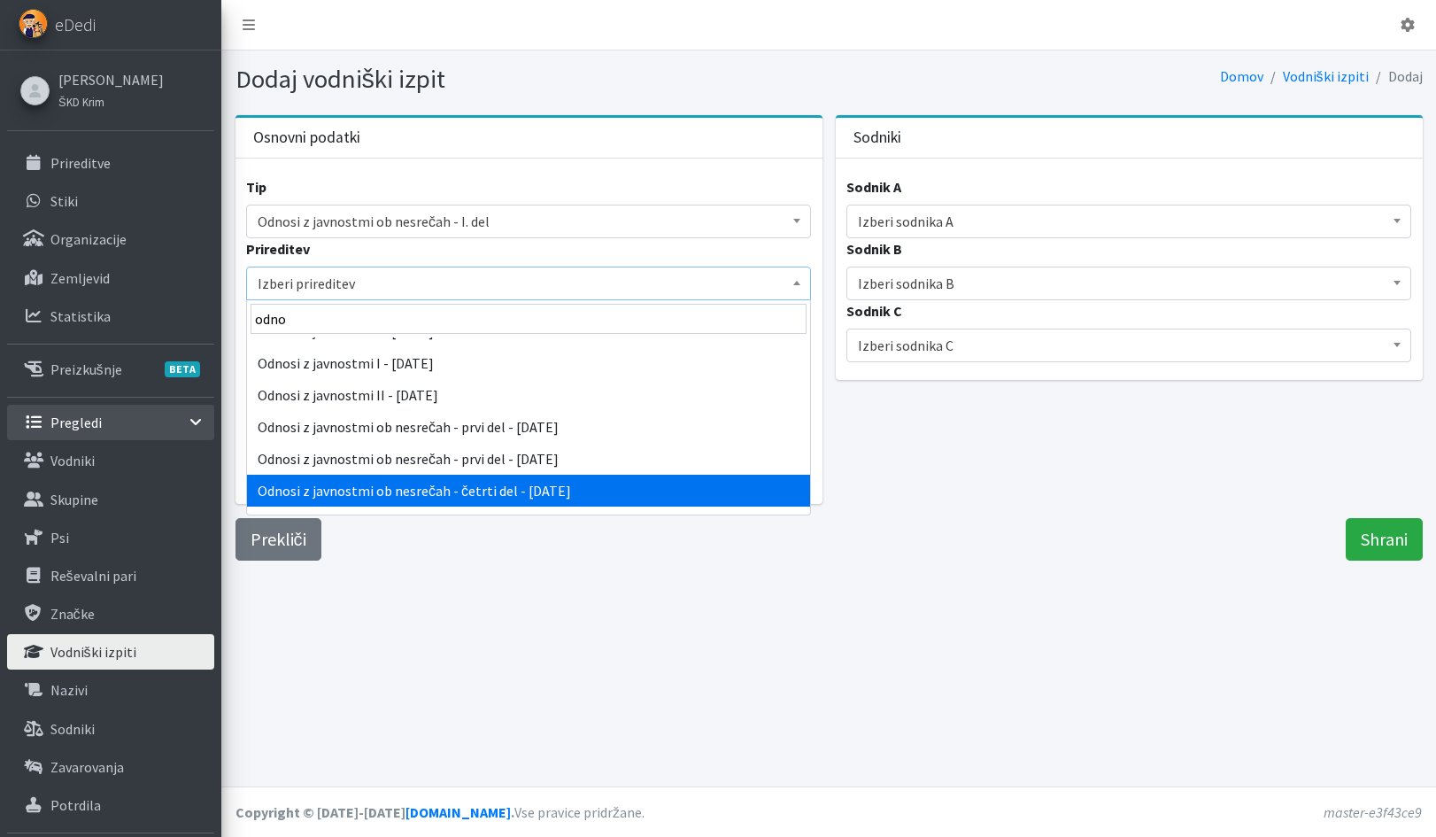
scroll to position [1594, 0]
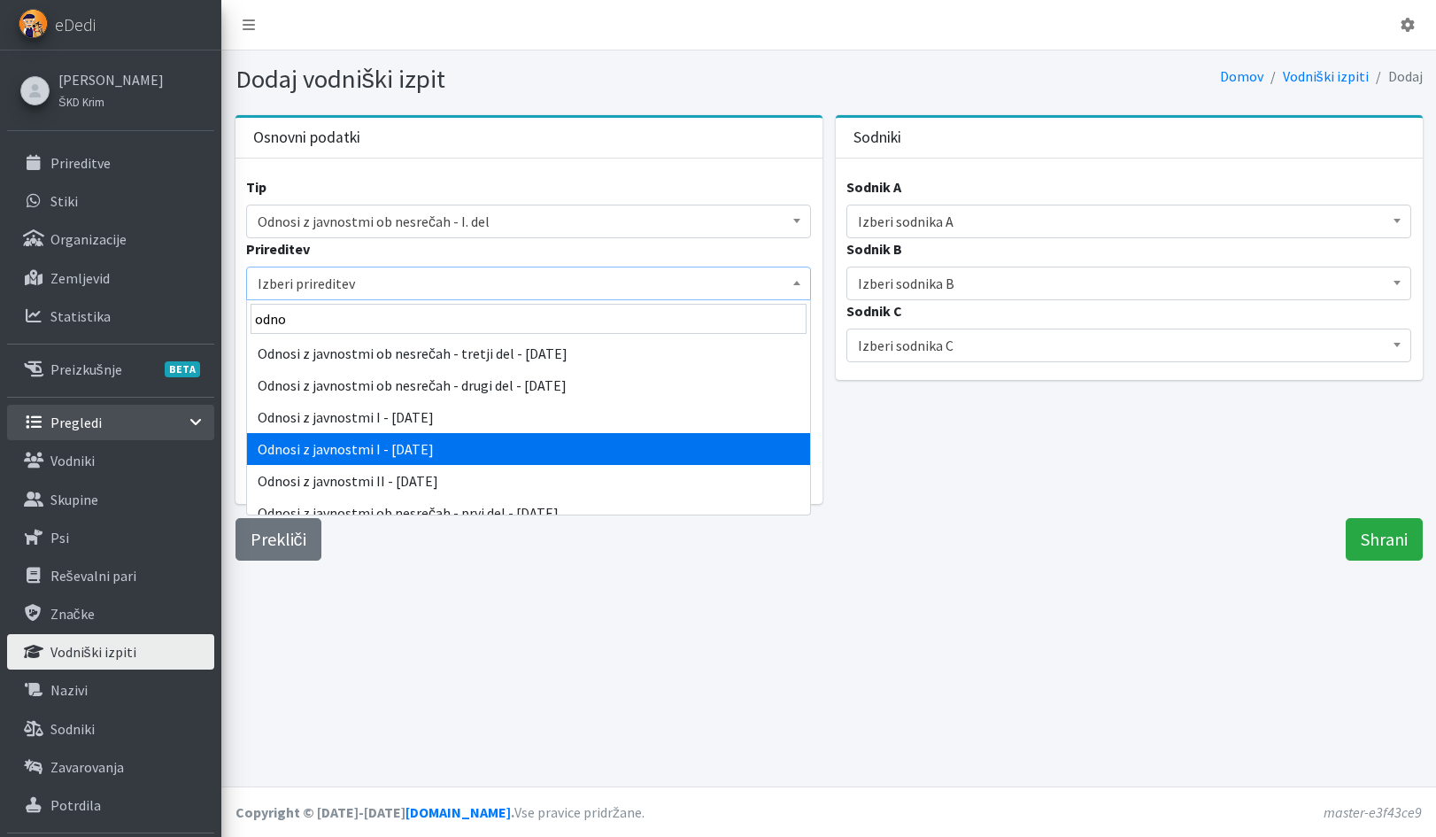
type input "odno"
select select "5240"
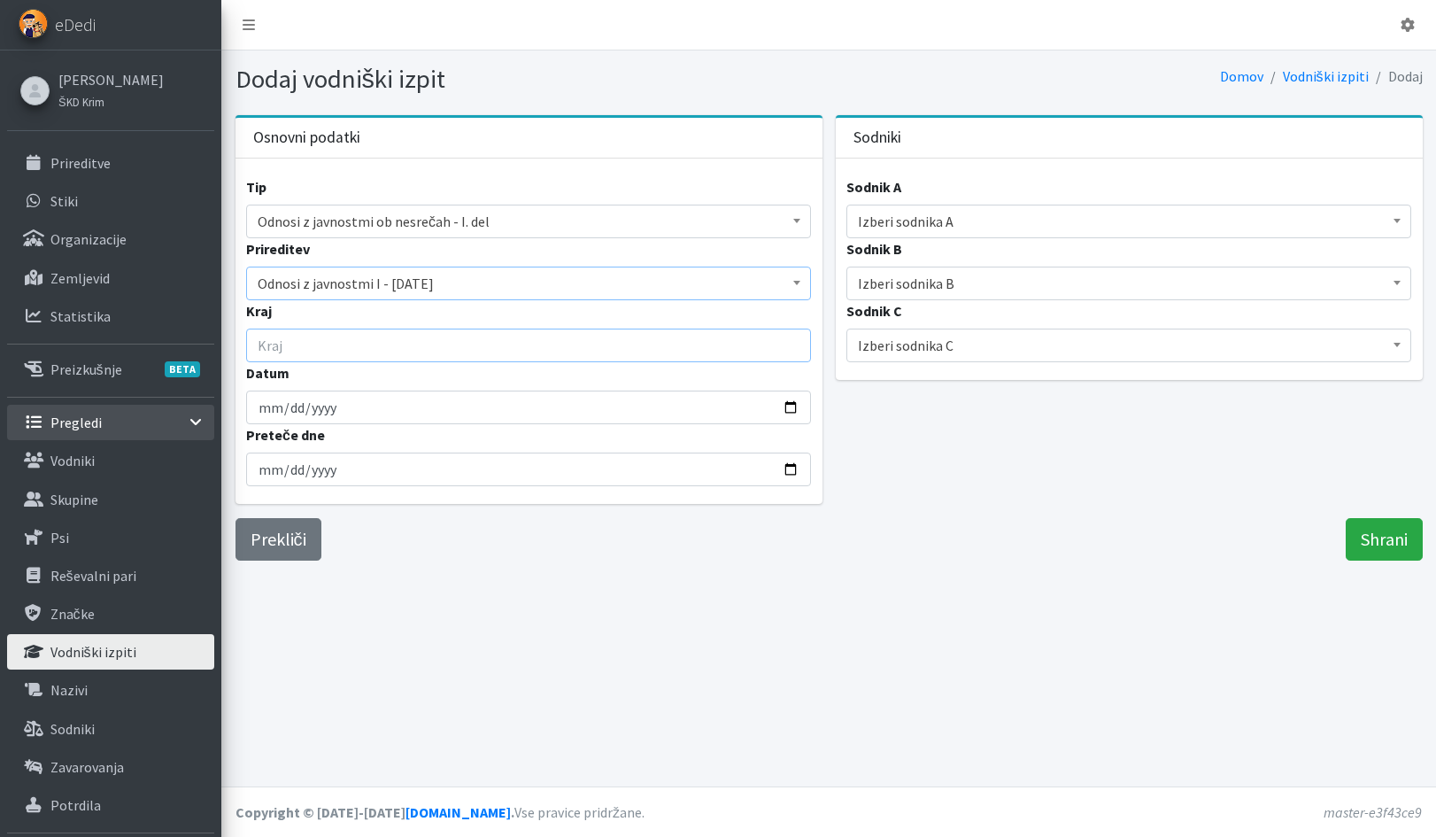
click at [303, 351] on input "Kraj" at bounding box center [528, 345] width 565 height 34
type input "Ig"
click at [272, 412] on input "Datum" at bounding box center [528, 407] width 565 height 34
type input "[DATE]"
click at [938, 228] on span "Izberi sodnika A" at bounding box center [1129, 221] width 542 height 25
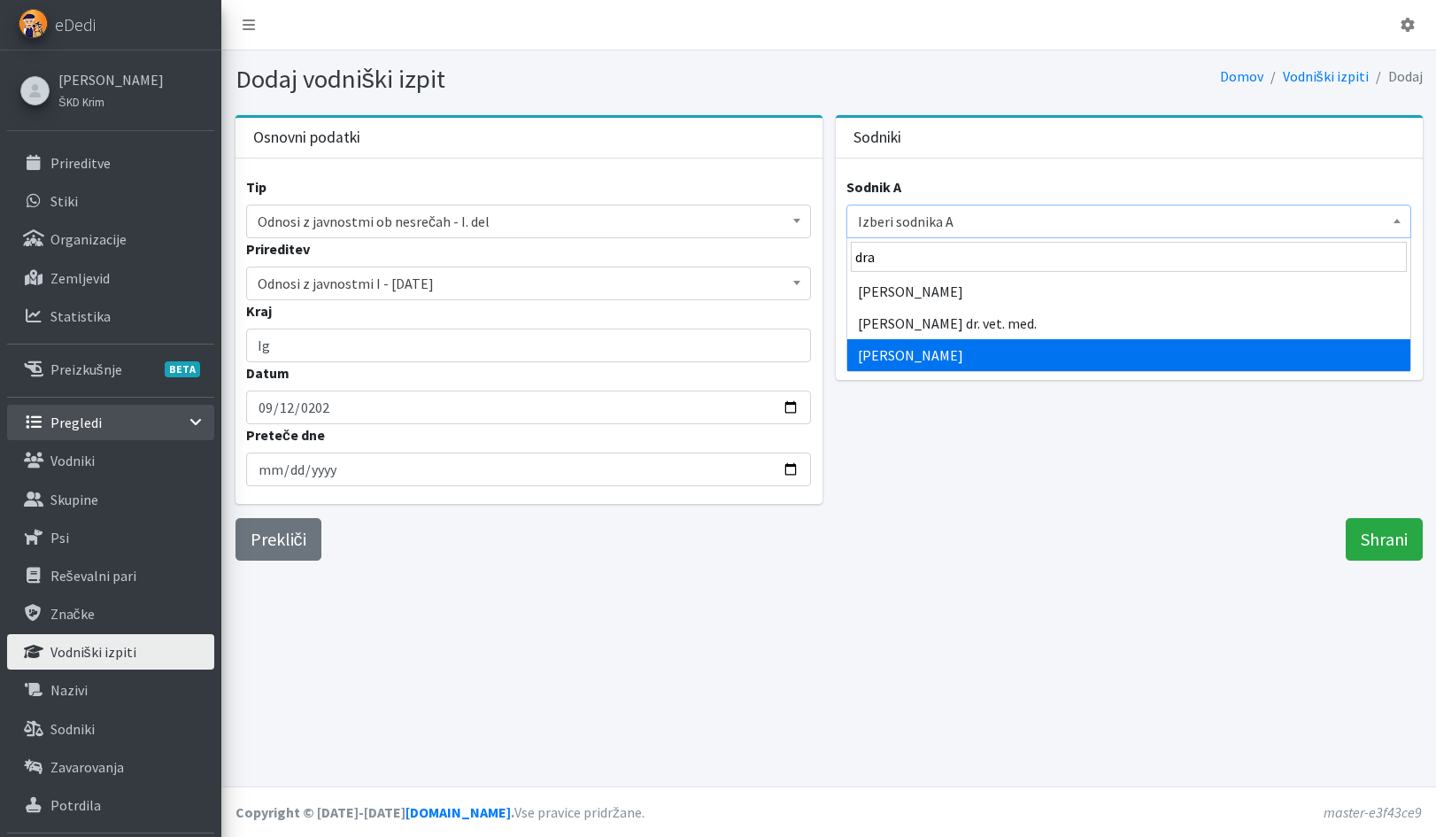
type input "dra"
select select "1889"
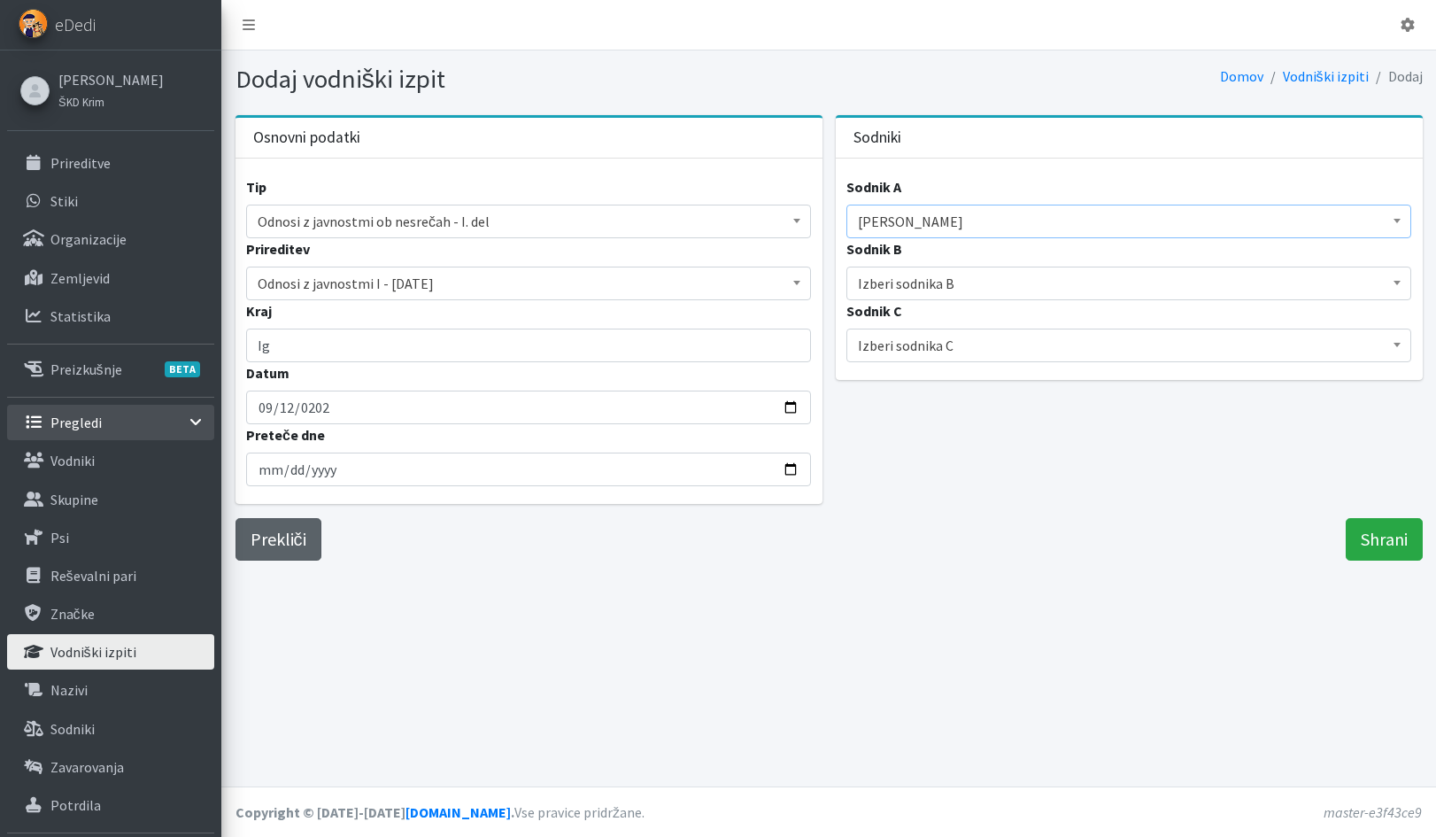
click at [283, 537] on link "Prekliči" at bounding box center [279, 539] width 86 height 42
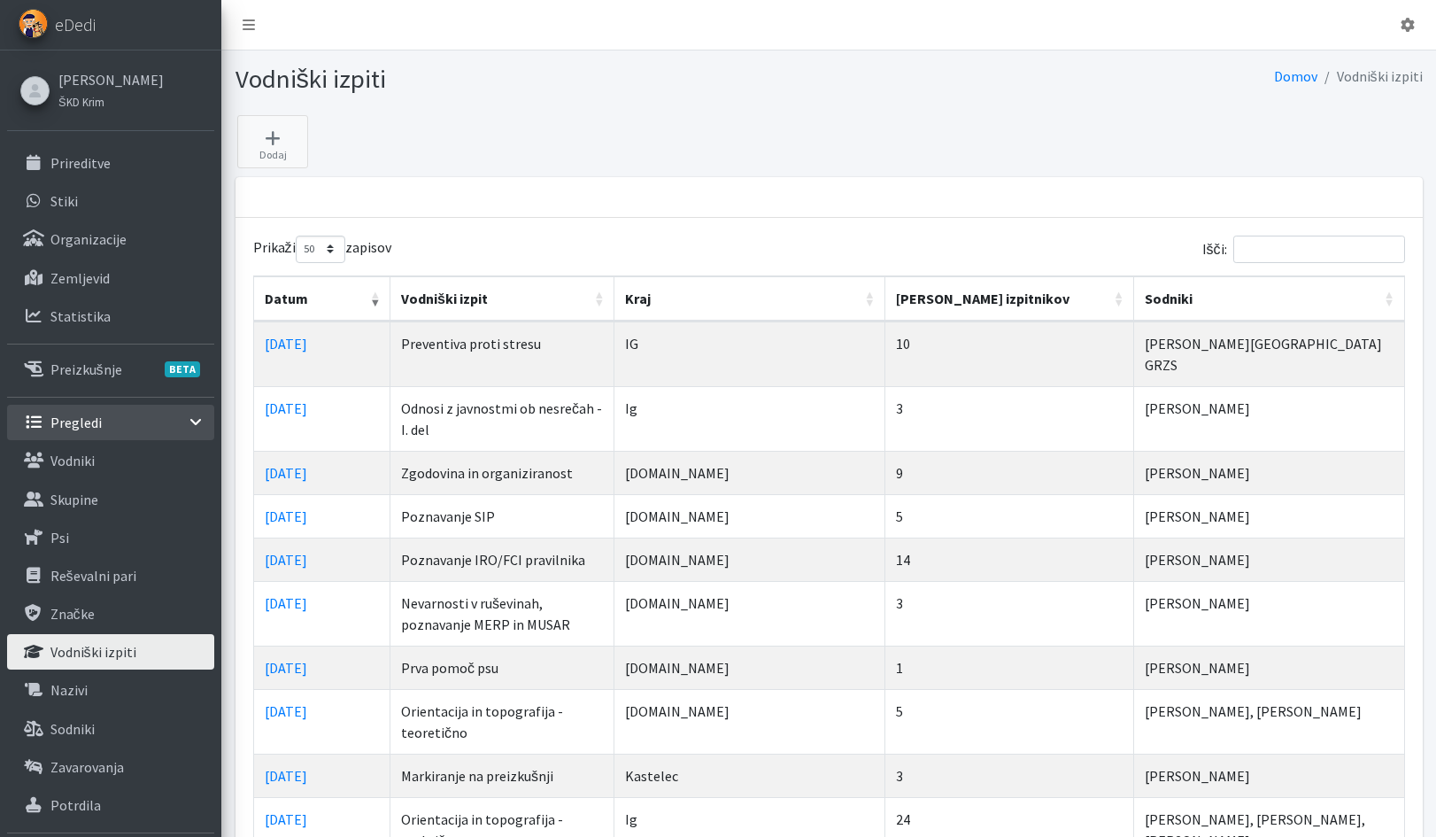
select select "50"
click at [84, 463] on p "Vodniki" at bounding box center [72, 461] width 44 height 18
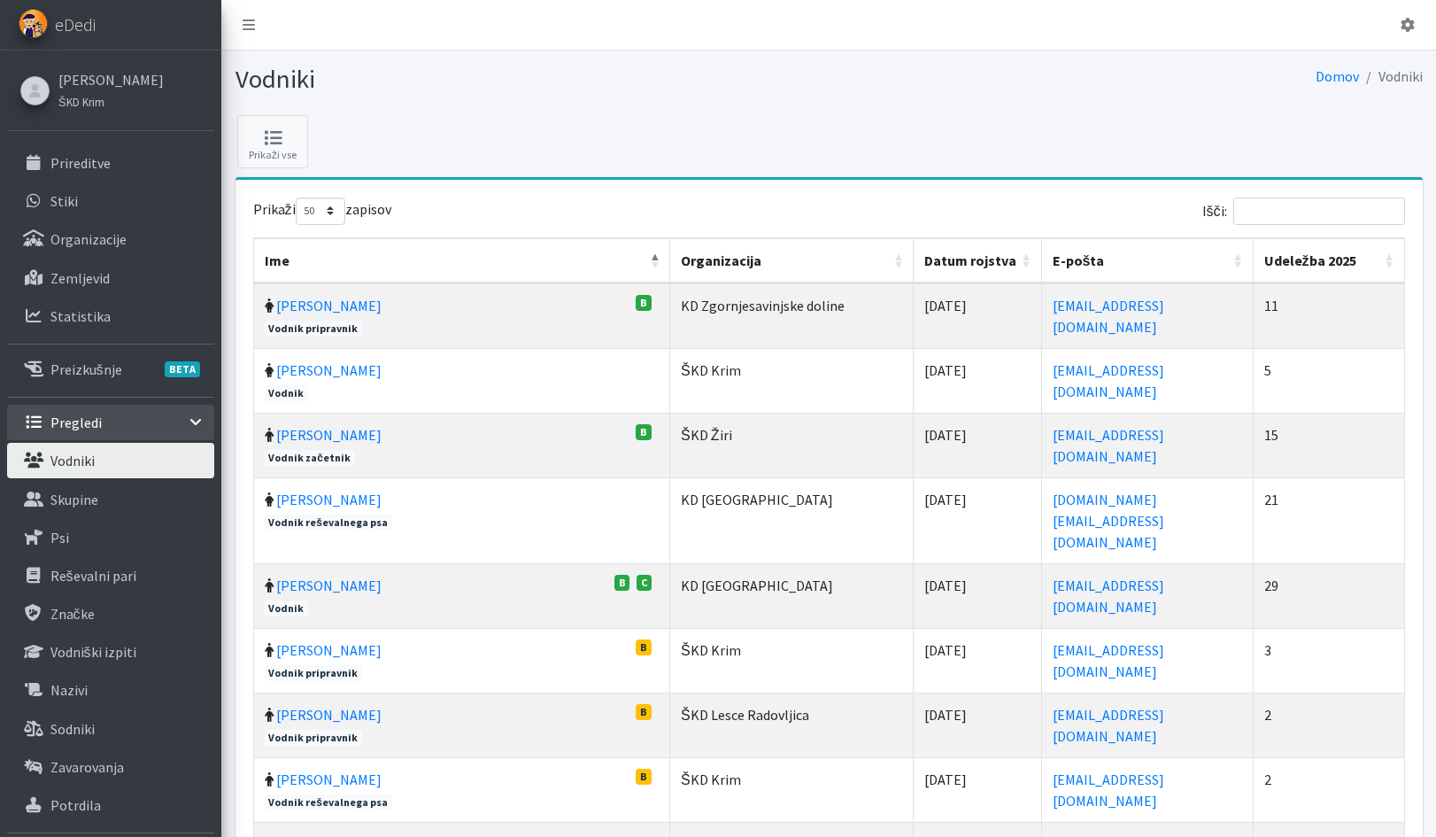
select select "50"
click at [1303, 205] on input "Išči:" at bounding box center [1319, 210] width 172 height 27
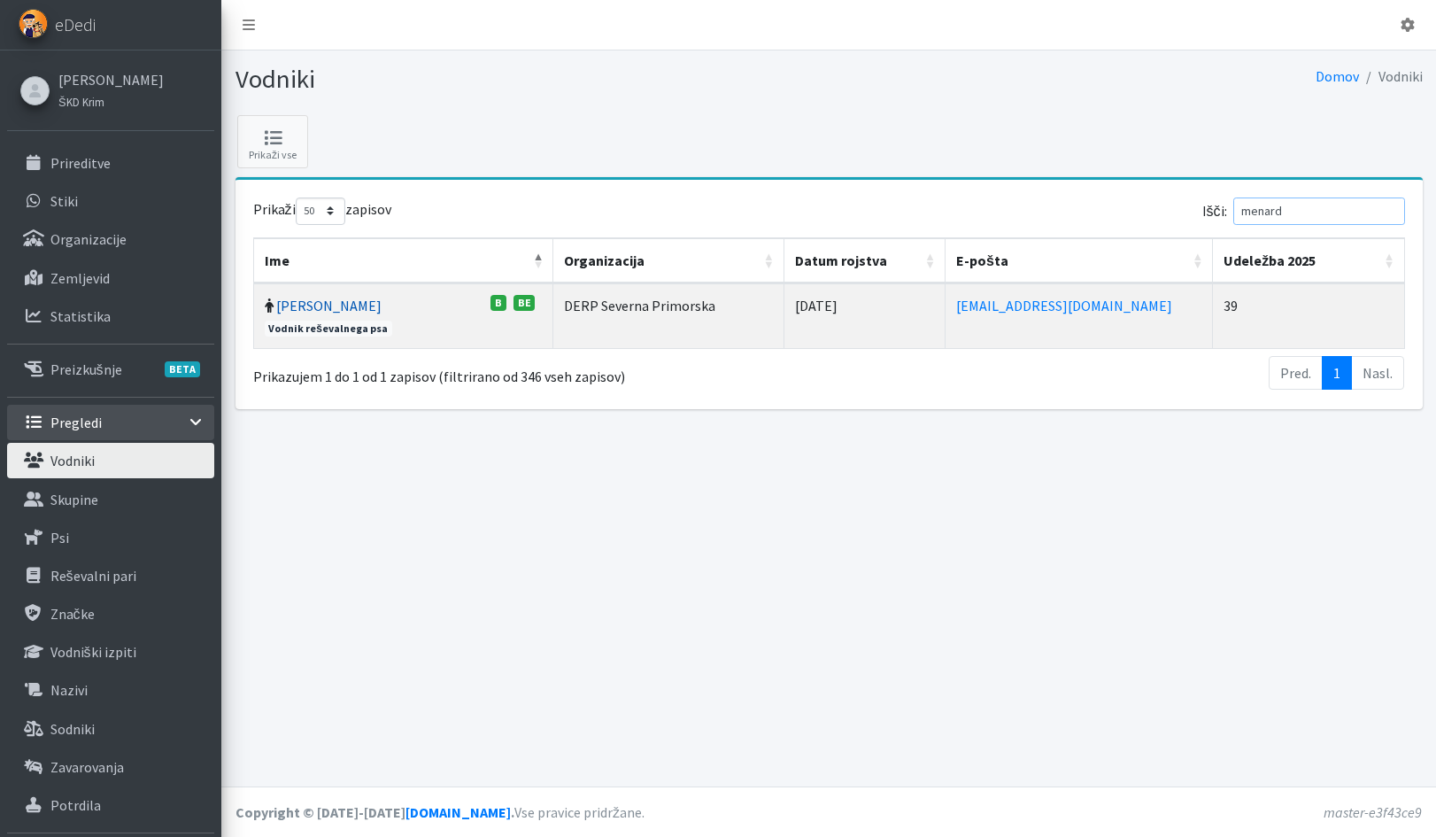
type input "menard"
click at [344, 307] on link "Ivan Menard" at bounding box center [328, 306] width 105 height 18
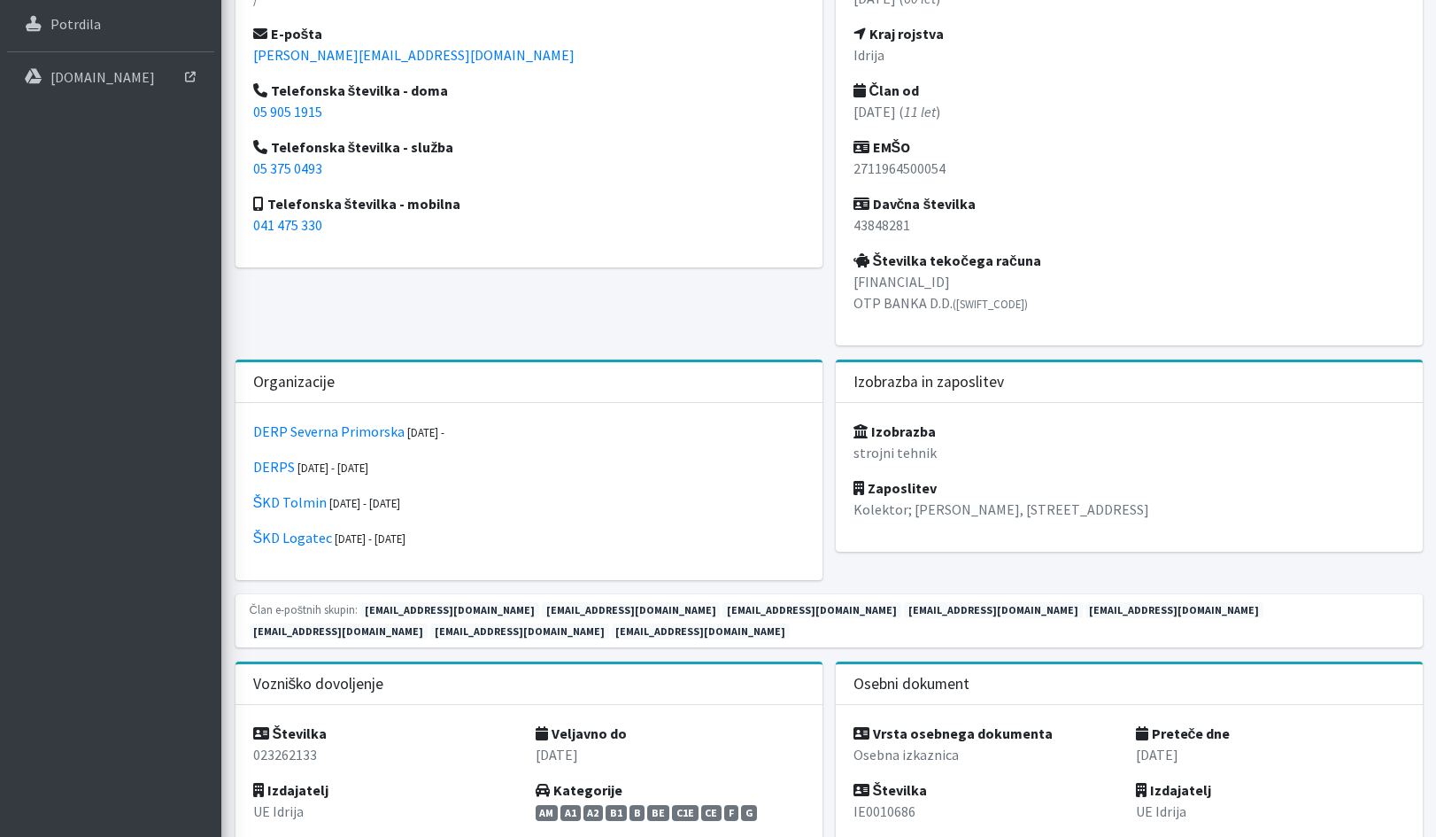
scroll to position [161, 0]
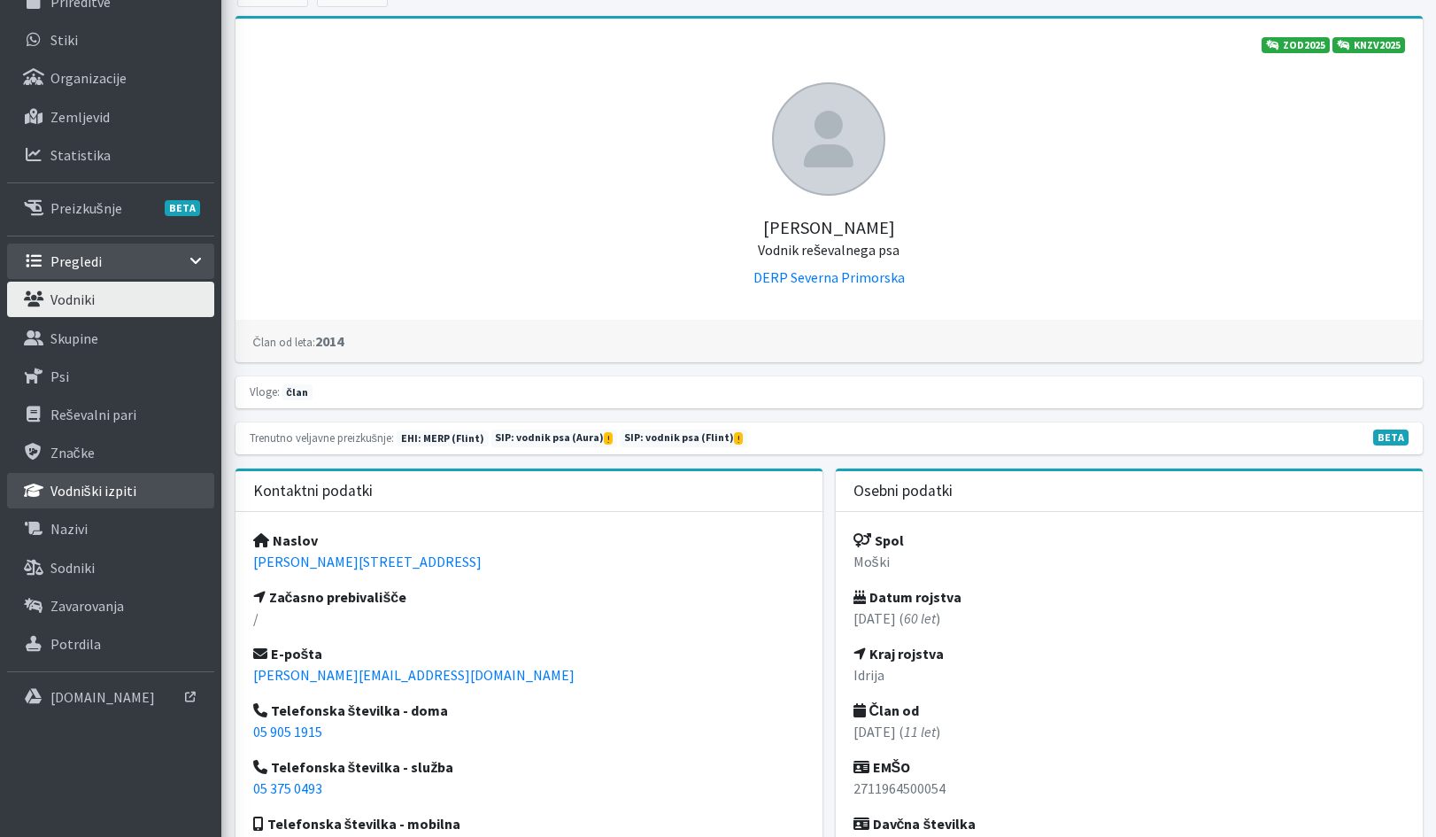
click at [81, 489] on p "Vodniški izpiti" at bounding box center [93, 491] width 86 height 18
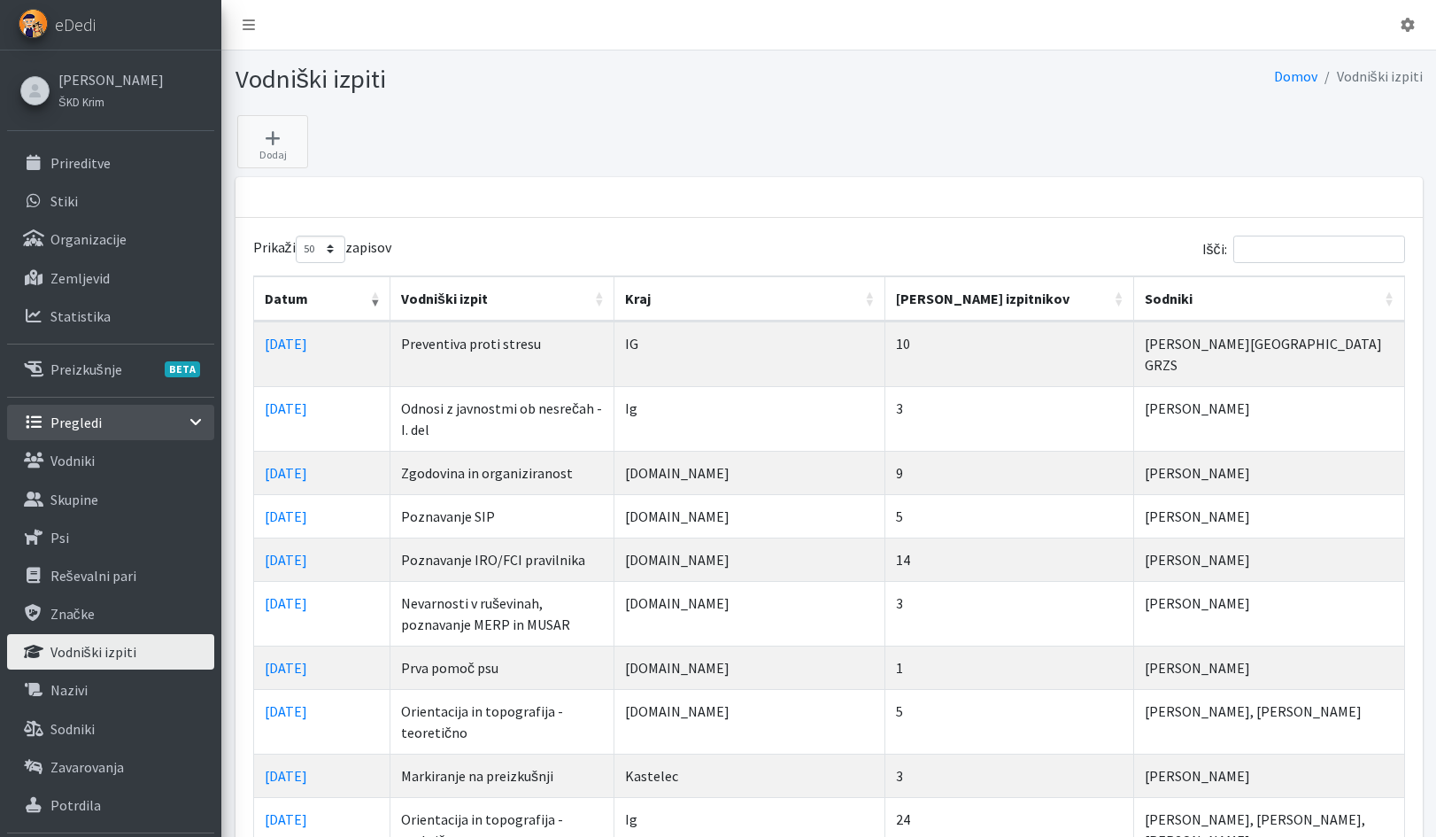
select select "50"
click at [1262, 249] on input "Išči:" at bounding box center [1319, 249] width 172 height 27
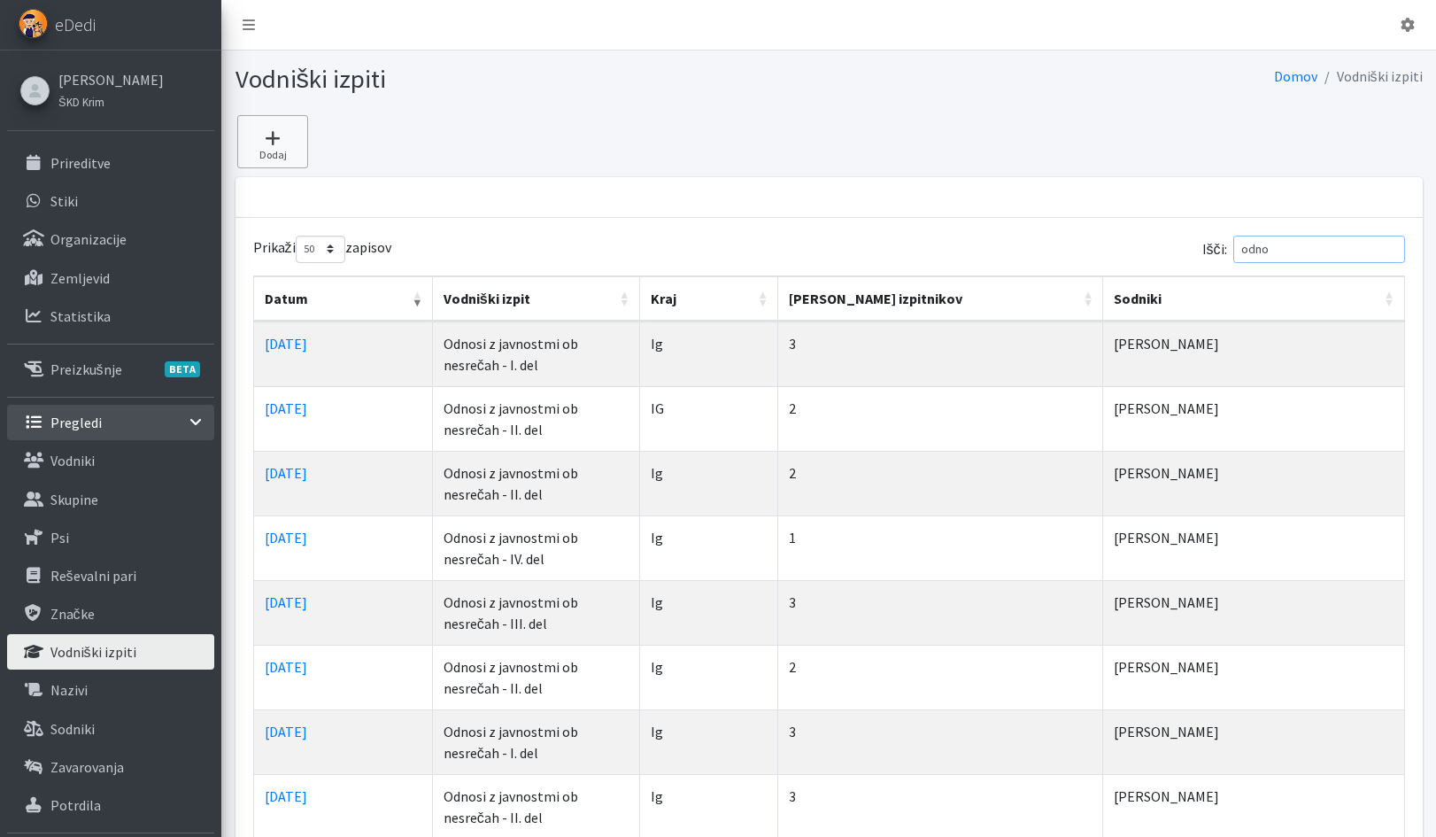
type input "odno"
click at [273, 144] on icon at bounding box center [273, 138] width 60 height 18
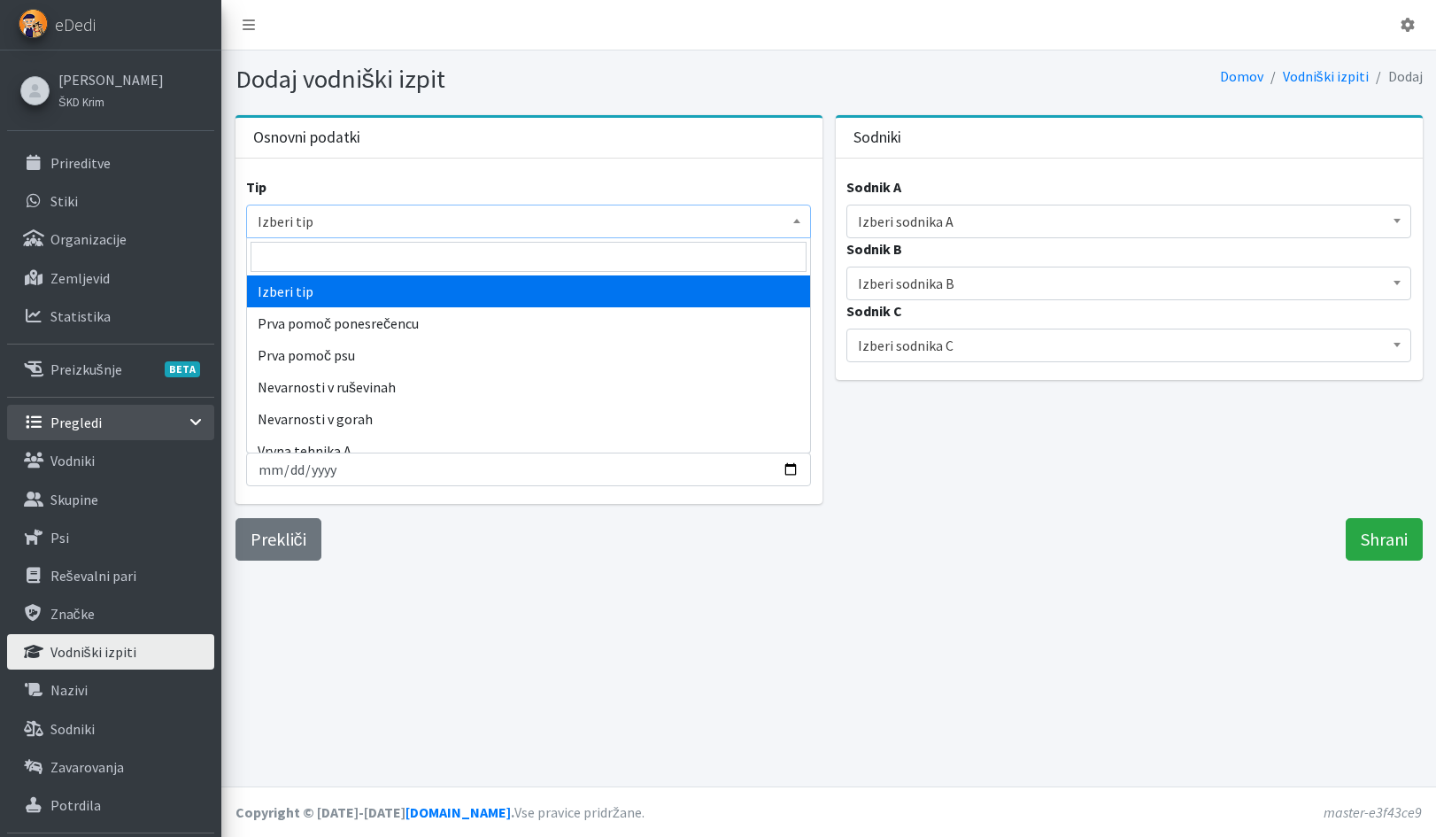
click at [302, 220] on span "Izberi tip" at bounding box center [529, 221] width 542 height 25
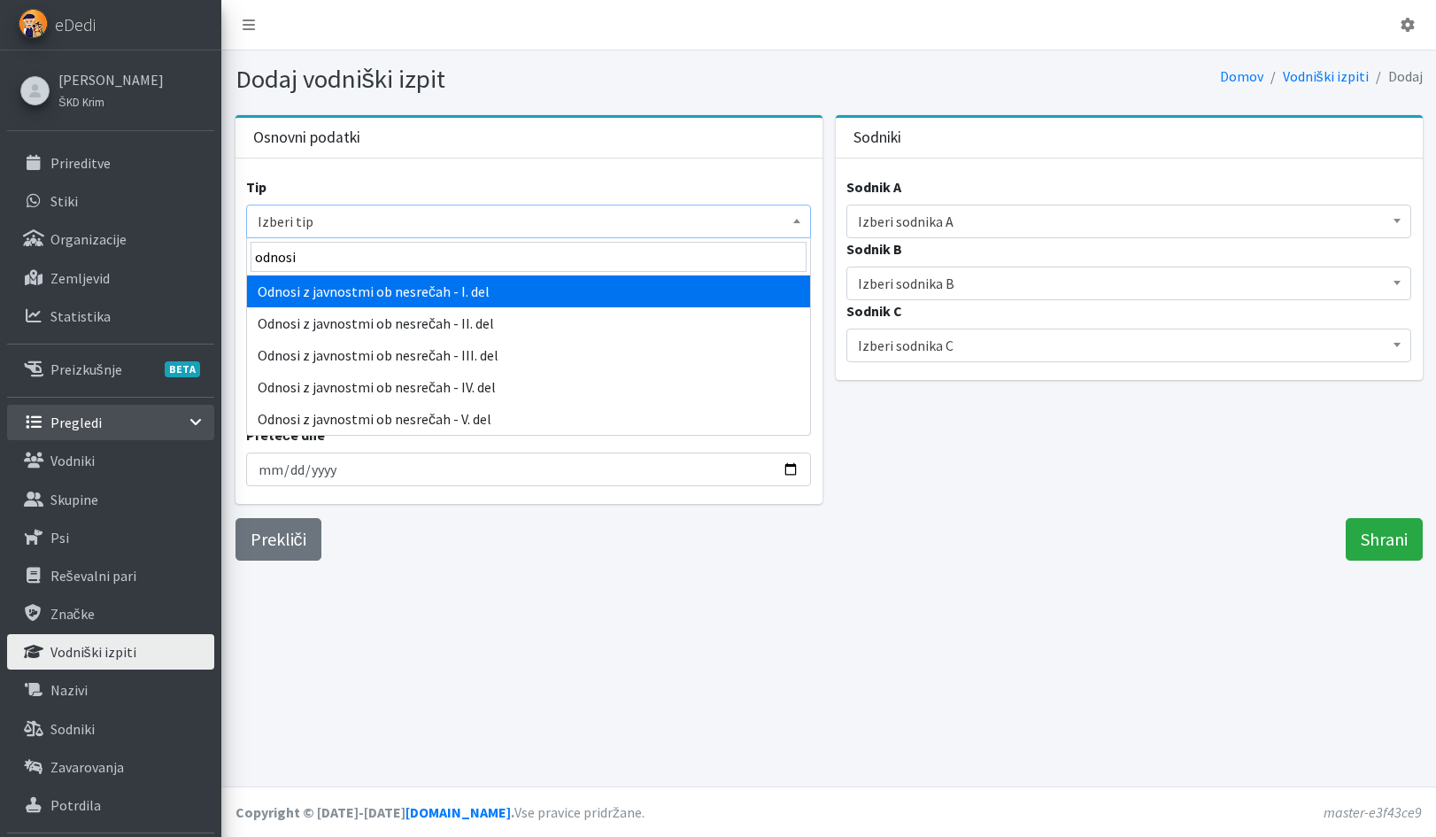
type input "odnosi"
select select "1023"
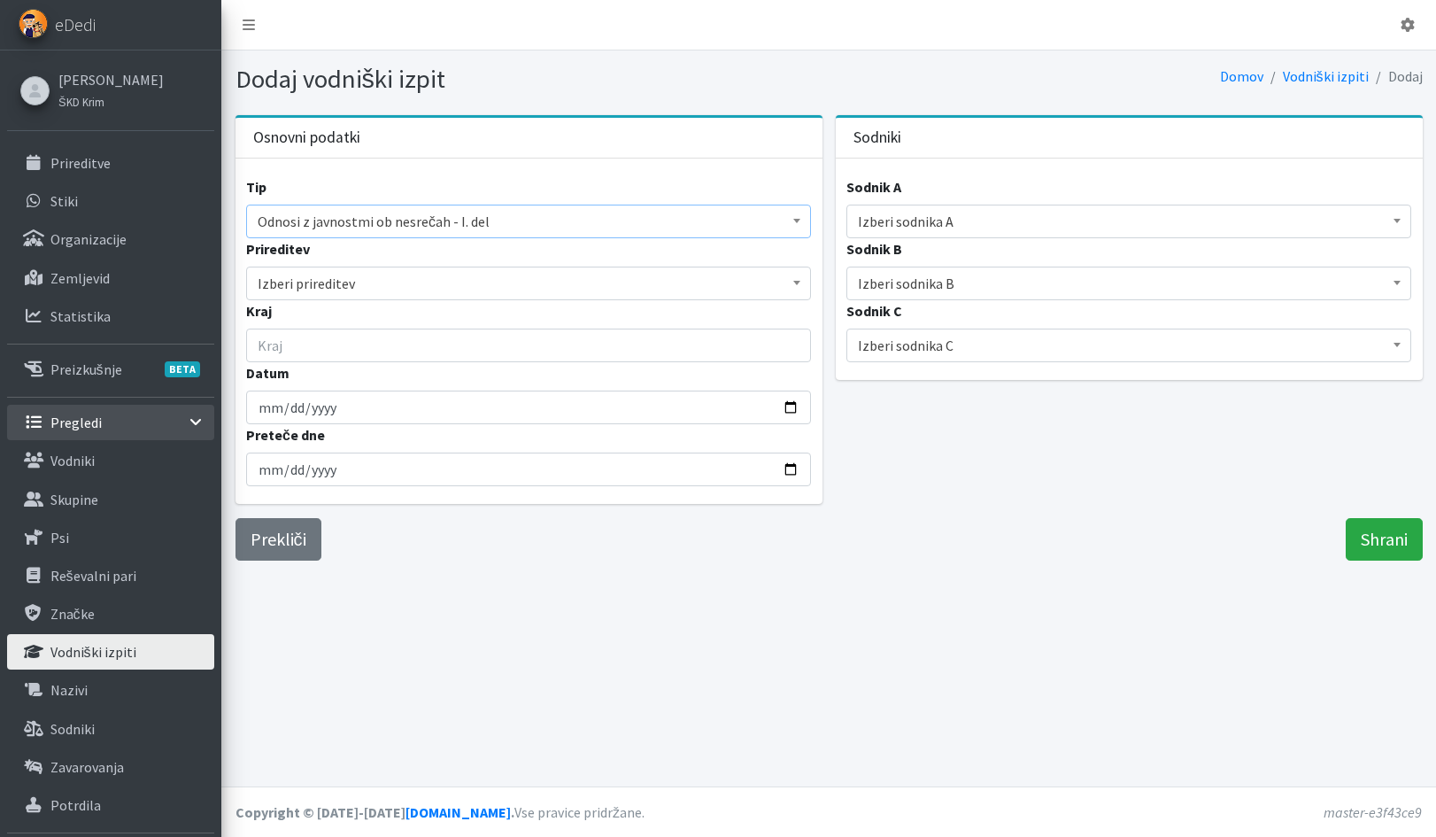
click at [342, 287] on span "Izberi prireditev" at bounding box center [529, 283] width 542 height 25
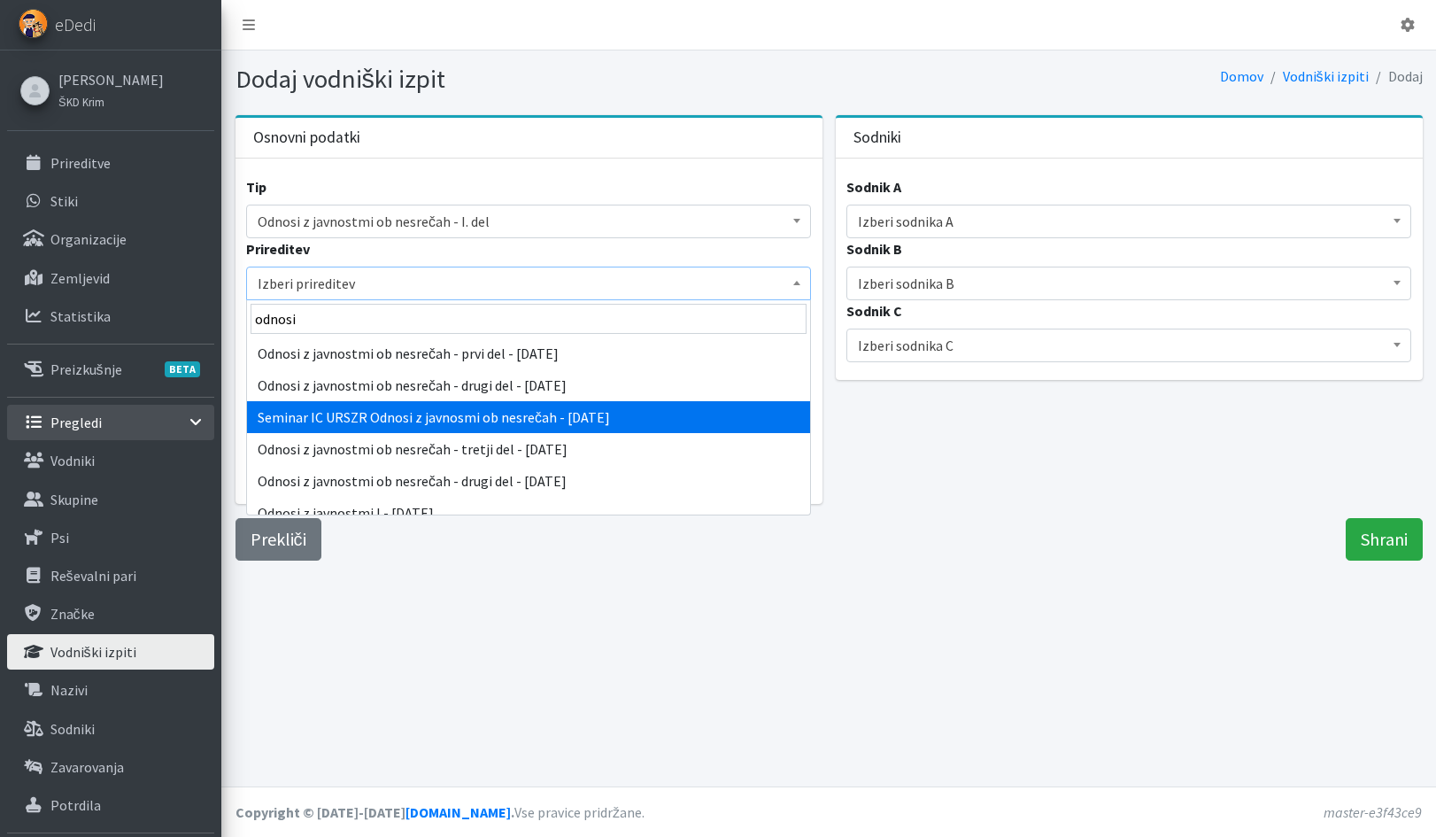
scroll to position [89, 0]
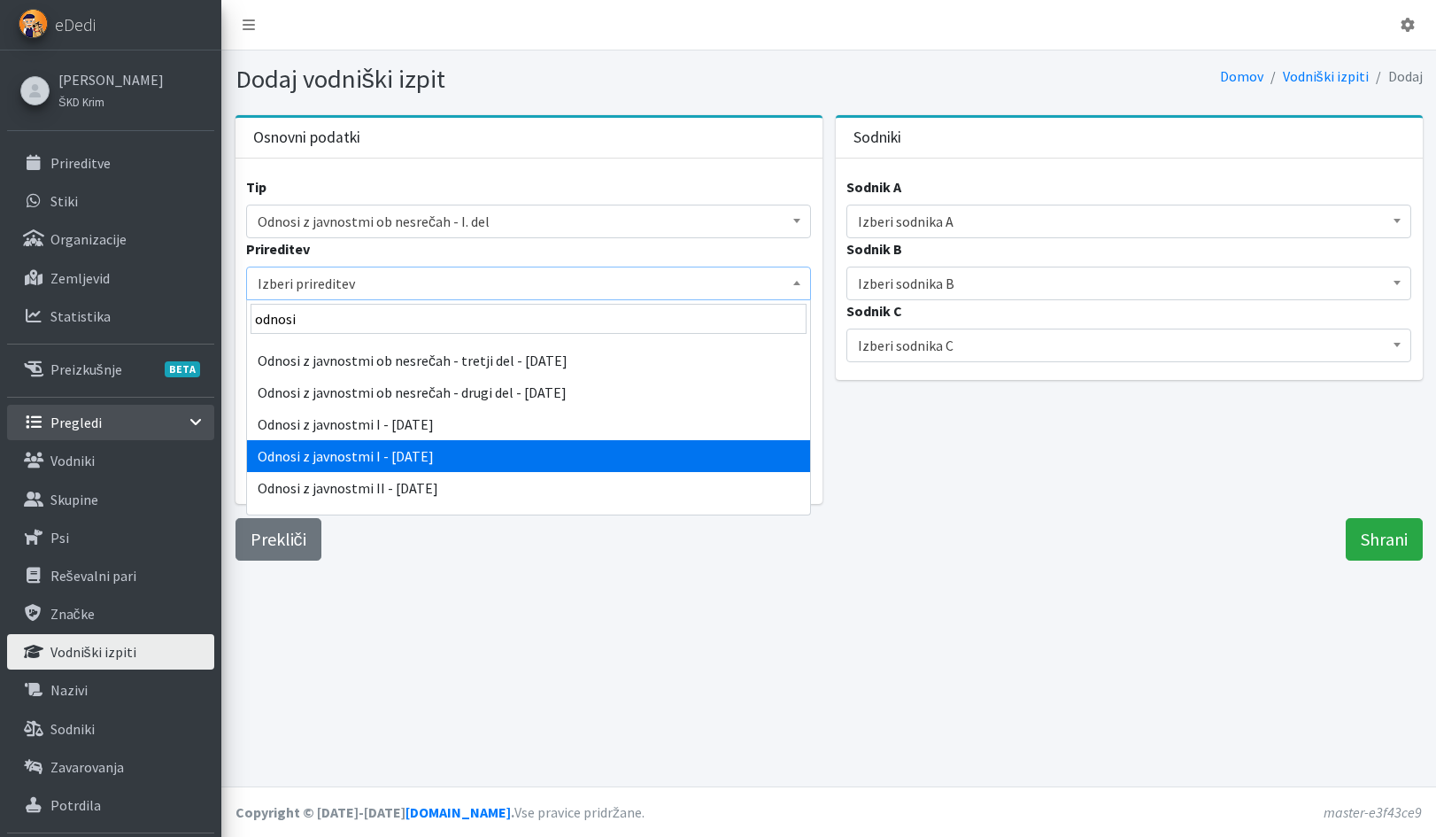
type input "odnosi"
select select "5240"
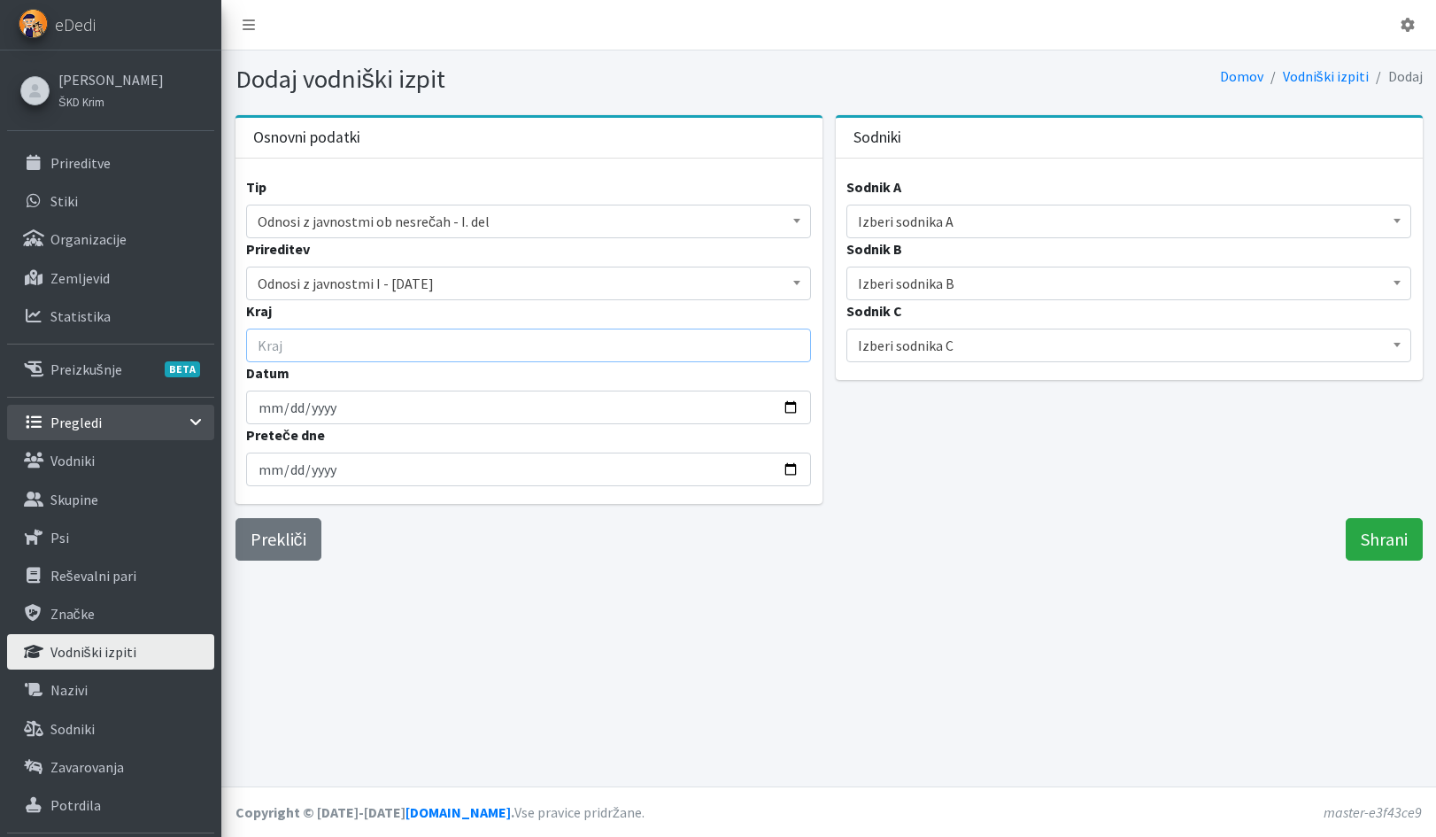
click at [283, 351] on input "Kraj" at bounding box center [528, 345] width 565 height 34
type input "IG"
click at [270, 413] on input "Datum" at bounding box center [528, 407] width 565 height 34
type input "[DATE]"
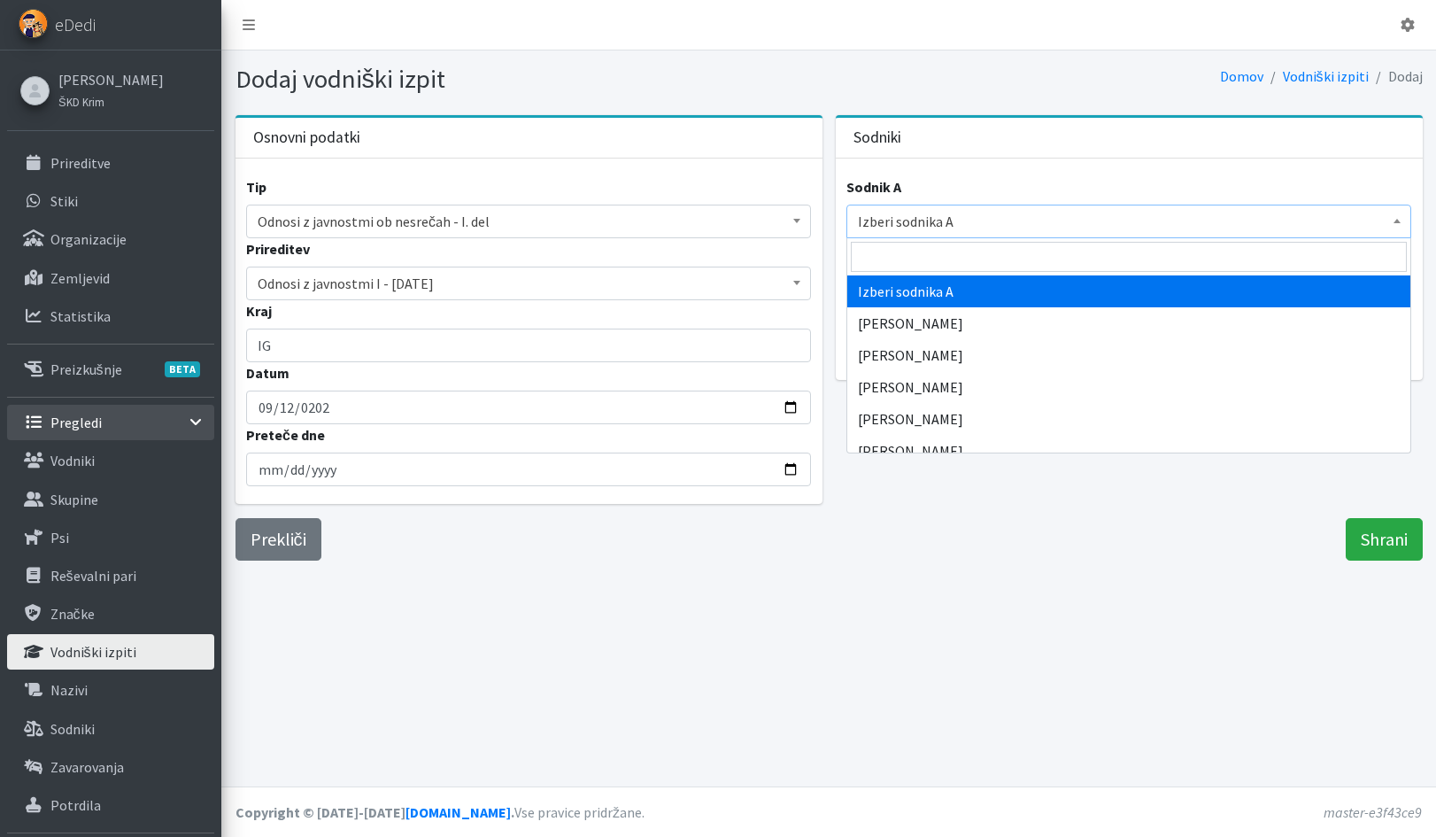
click at [921, 219] on span "Izberi sodnika A" at bounding box center [1129, 221] width 542 height 25
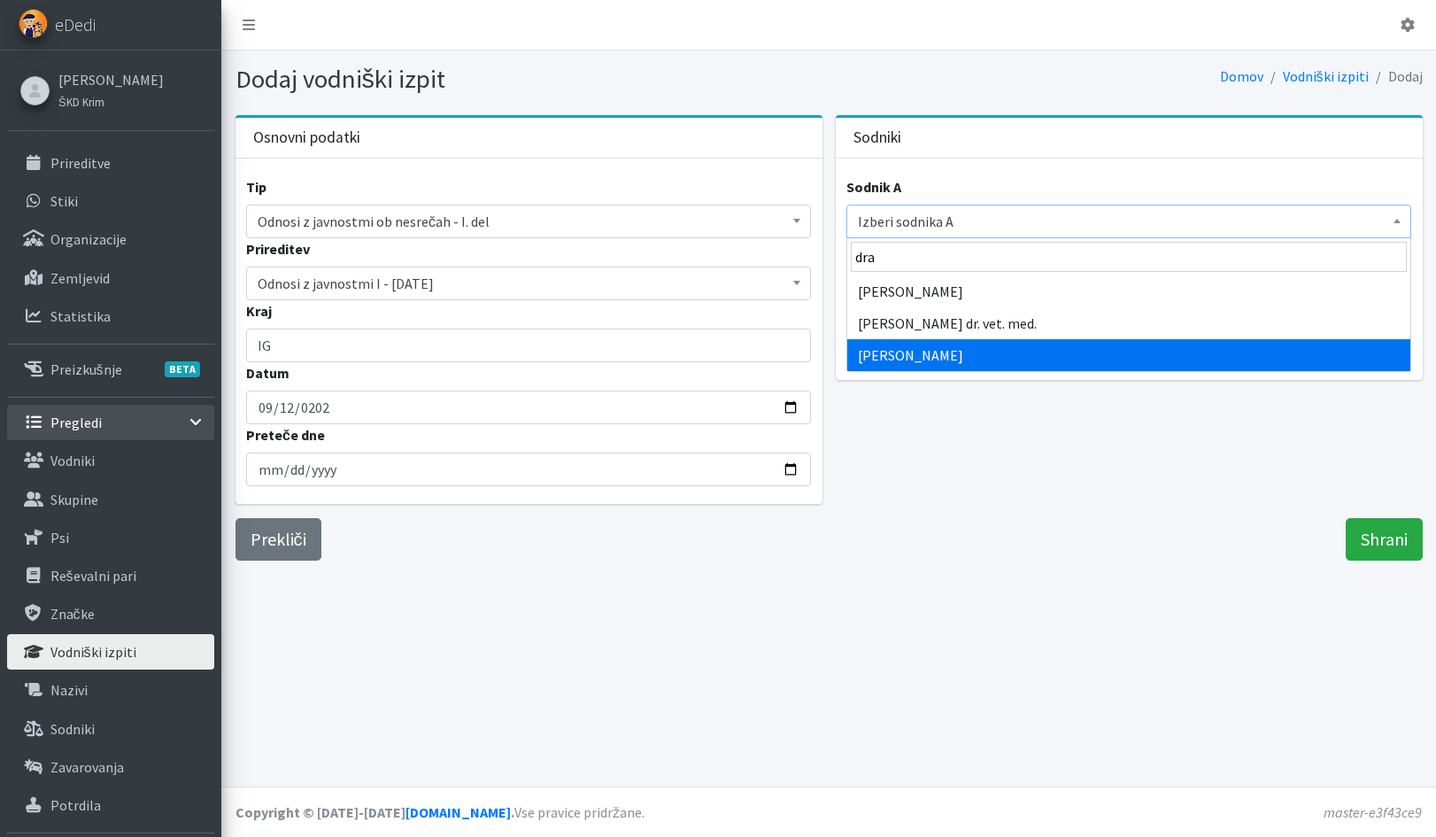
type input "dra"
select select "1889"
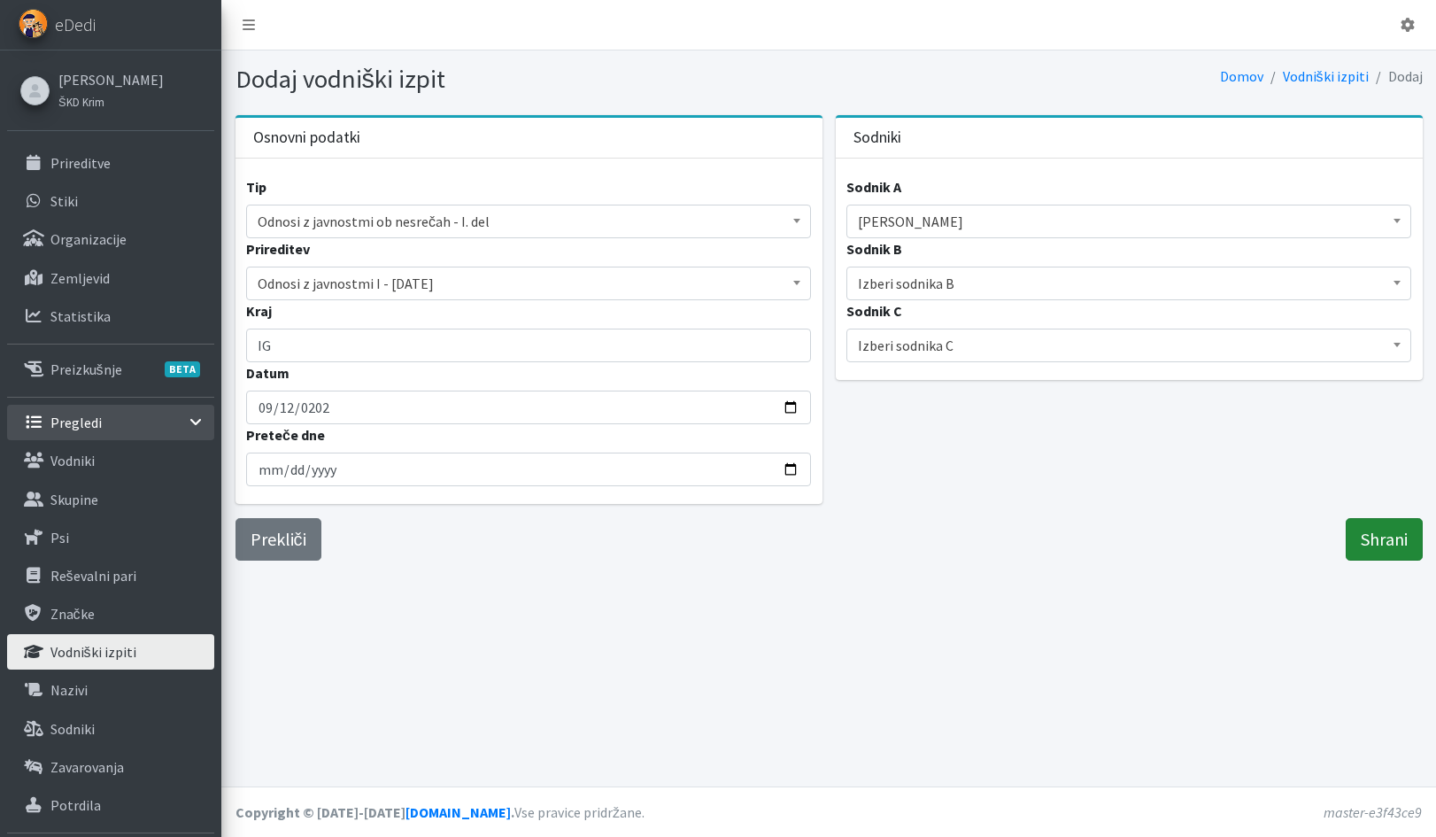
click at [1382, 545] on input "Shrani" at bounding box center [1384, 539] width 77 height 42
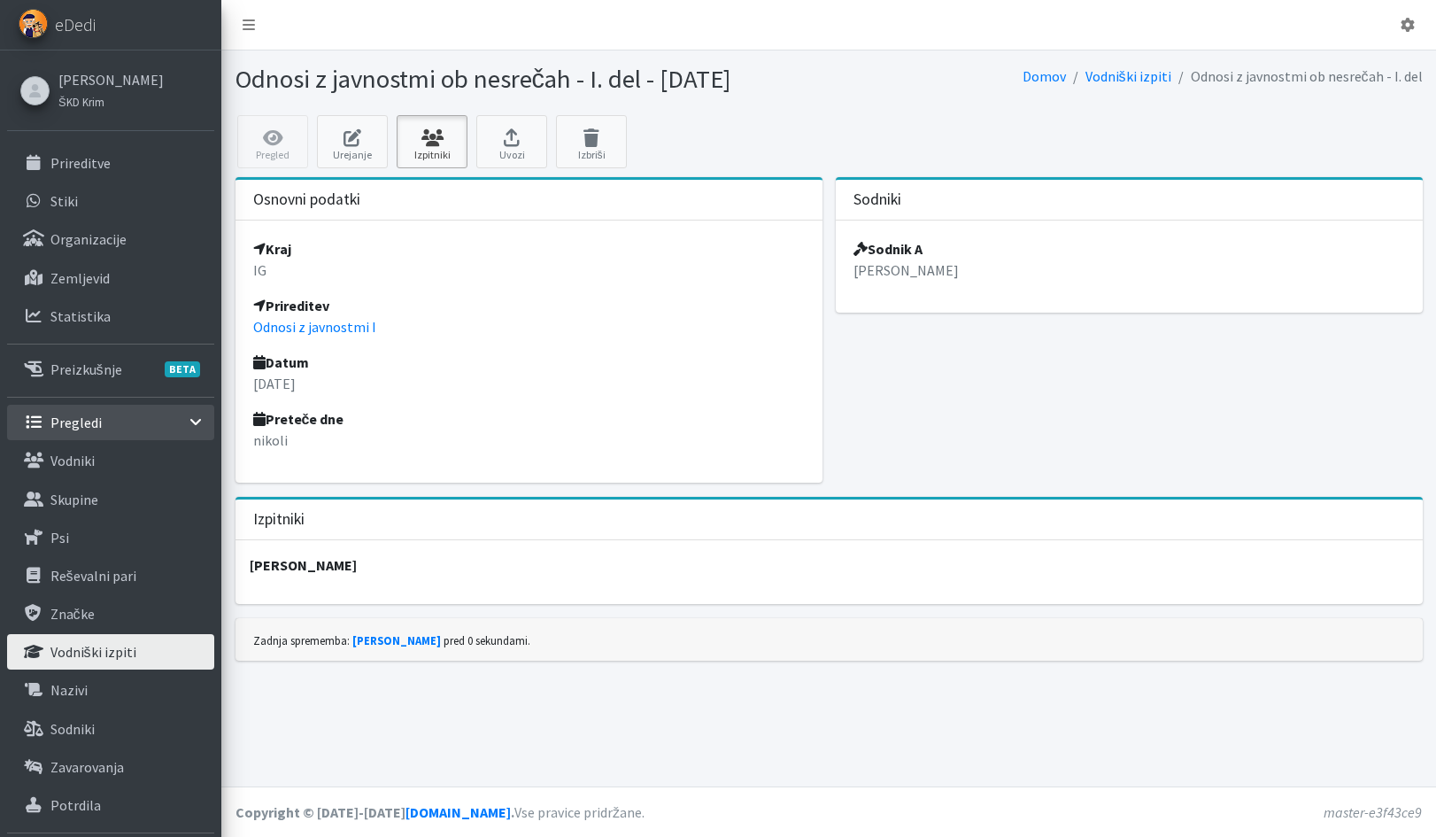
click at [449, 142] on icon at bounding box center [432, 138] width 60 height 18
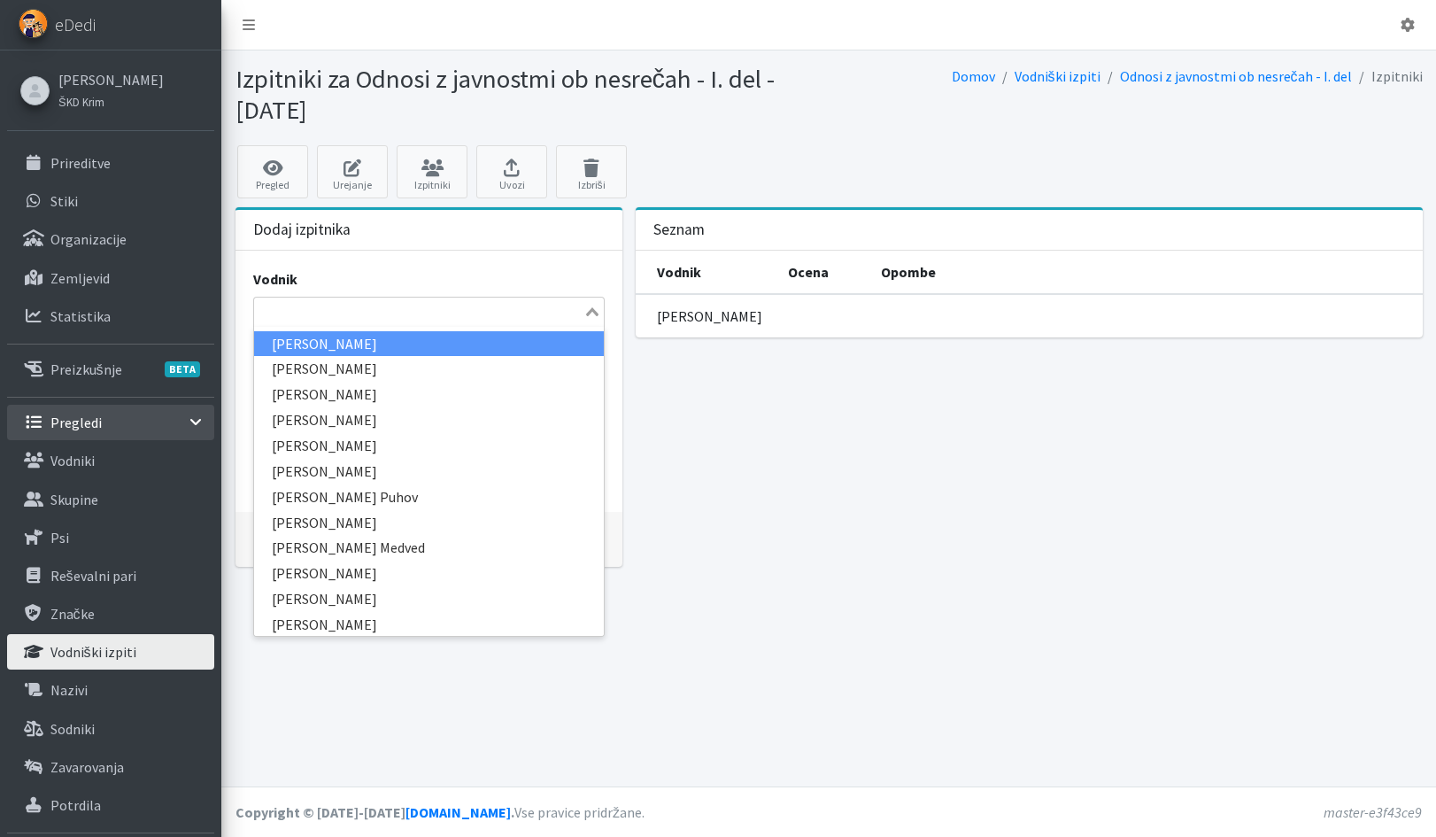
click at [313, 321] on input "Search for option" at bounding box center [419, 311] width 326 height 21
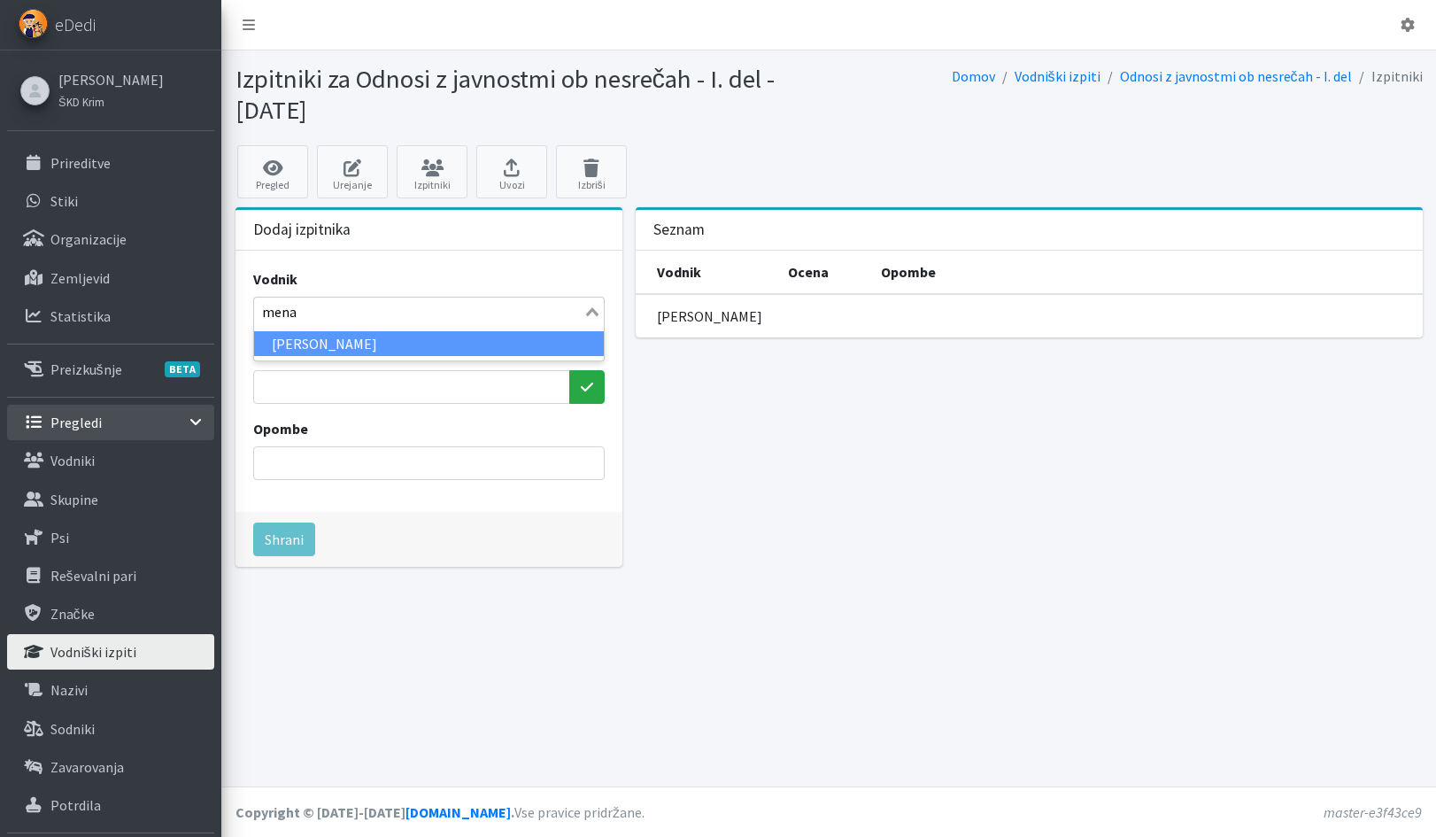
type input "menar"
click at [337, 348] on li "Ivan Menard" at bounding box center [429, 344] width 350 height 26
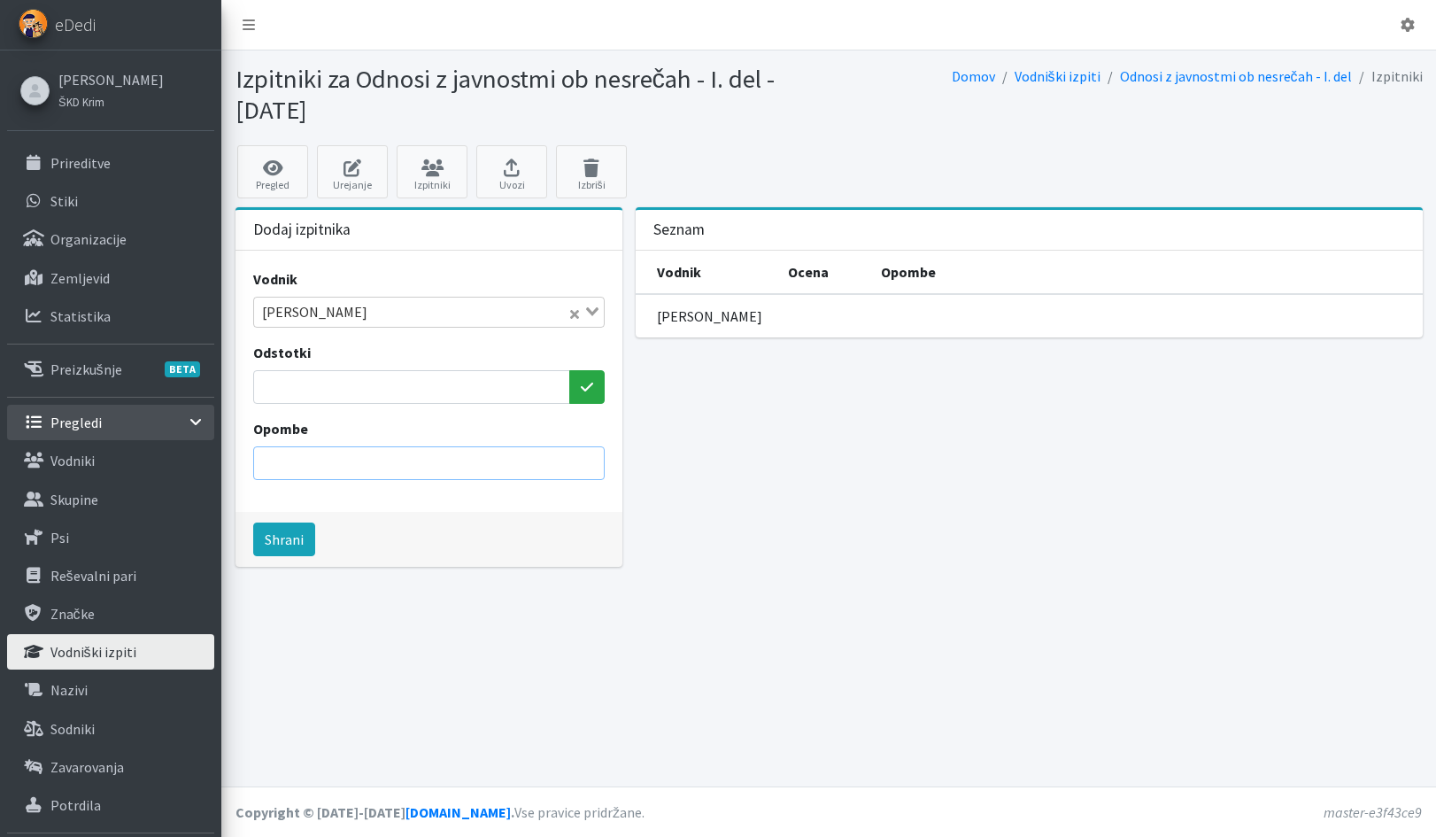
click at [365, 467] on input "Opombe" at bounding box center [428, 463] width 351 height 34
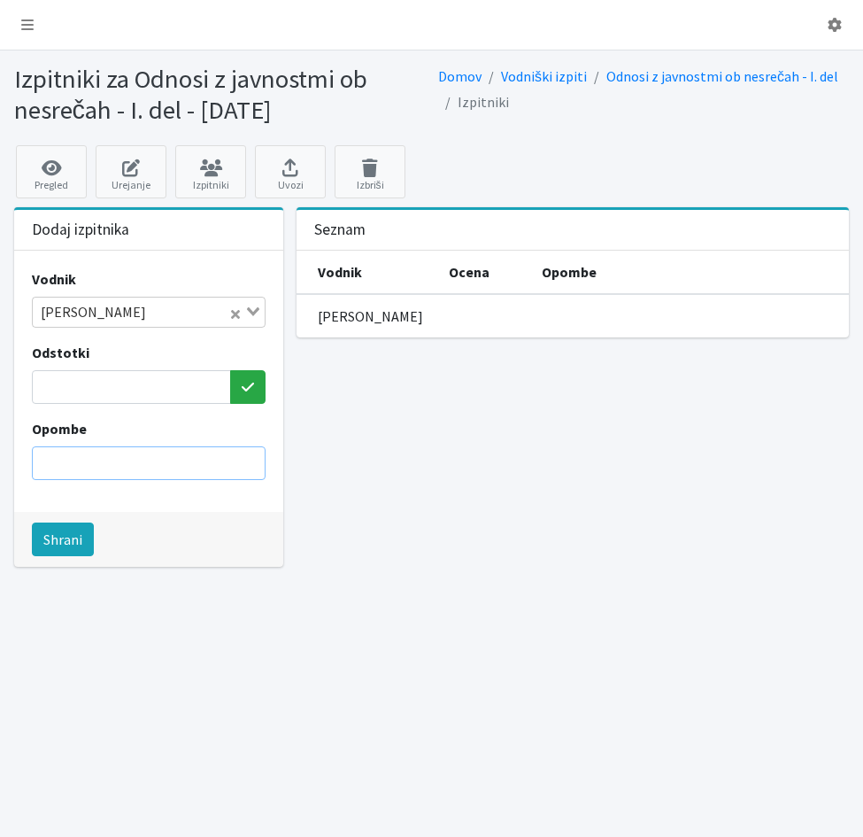
click at [102, 465] on input "Opombe" at bounding box center [149, 463] width 235 height 34
drag, startPoint x: 117, startPoint y: 459, endPoint x: 184, endPoint y: 467, distance: 67.7
click at [184, 467] on input "potrdilo št. 2851/2024" at bounding box center [149, 463] width 235 height 34
type input "potrdilo št. 2352/2025"
click at [72, 547] on button "Shrani" at bounding box center [63, 539] width 62 height 34
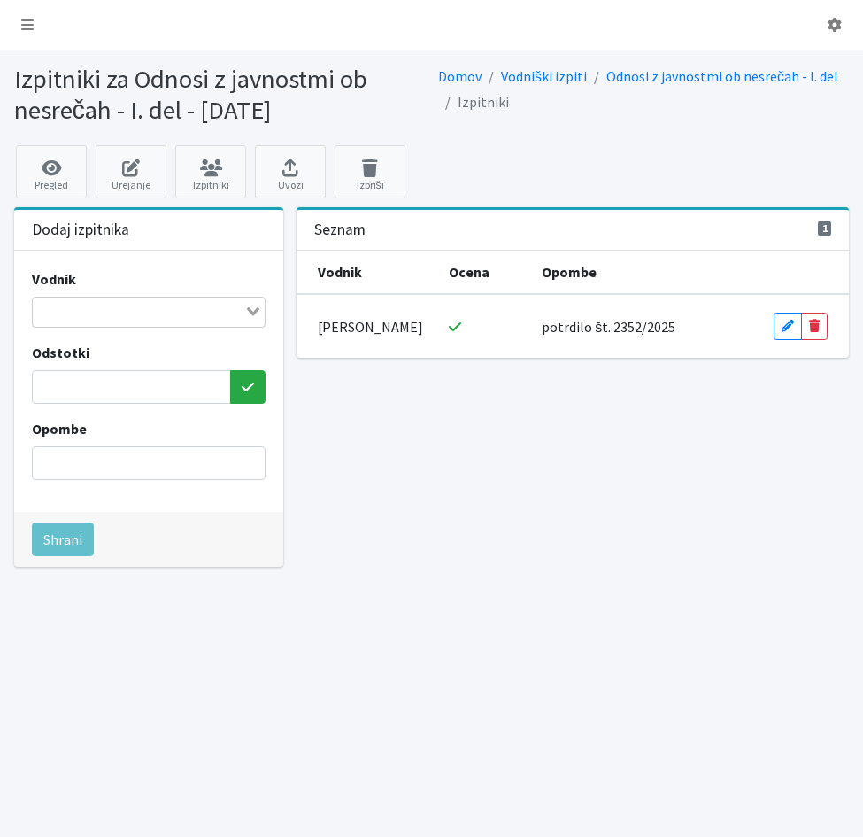
click at [495, 663] on div "Izpitniki za Odnosi z javnostmi ob nesrečah - I. del - 12.09.2025 Domov Vodnišk…" at bounding box center [431, 651] width 863 height 1202
